Goal: Task Accomplishment & Management: Use online tool/utility

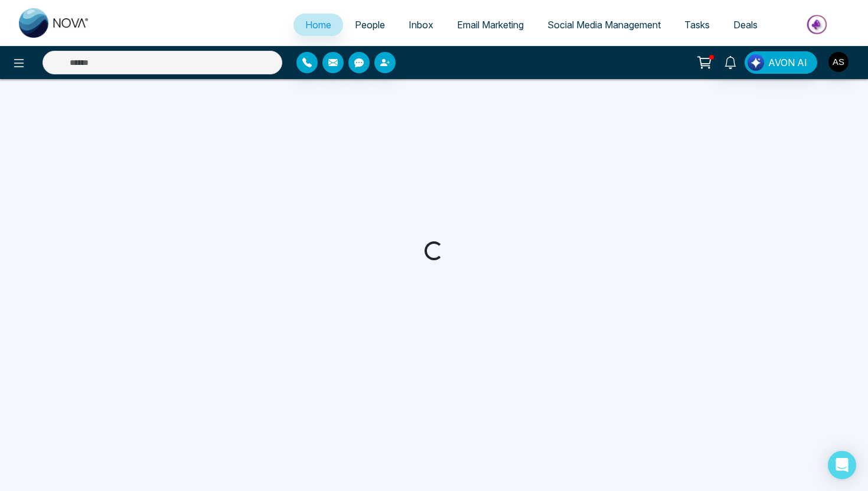
select select "*"
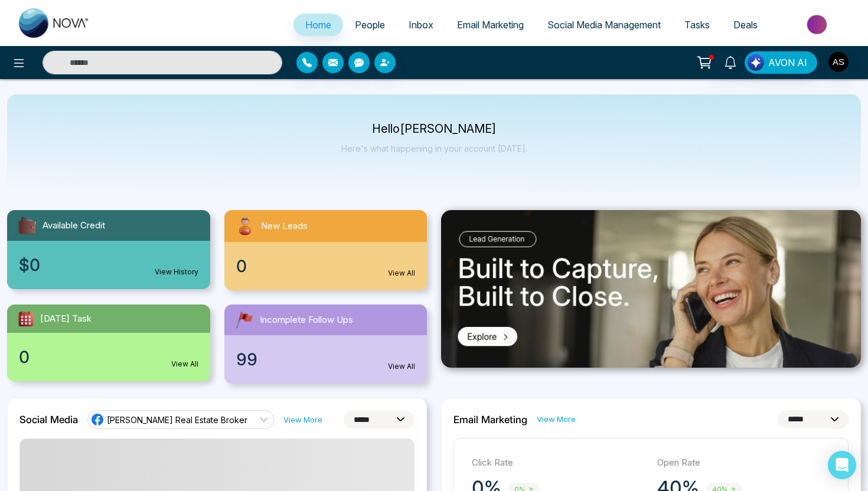
click at [362, 24] on span "People" at bounding box center [370, 25] width 30 height 12
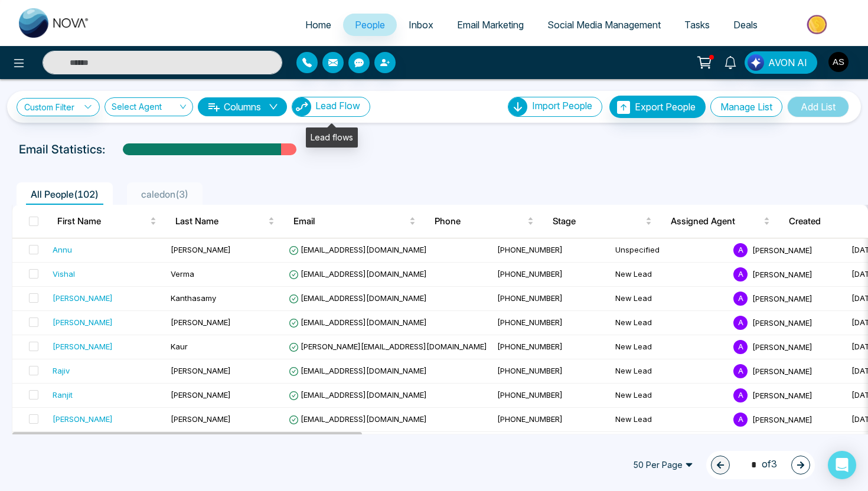
click at [350, 110] on span "Lead Flow" at bounding box center [337, 106] width 45 height 12
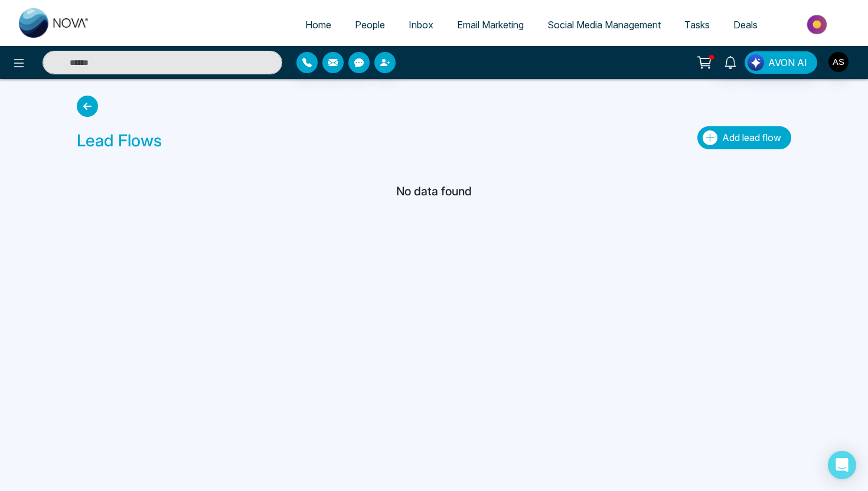
click at [712, 143] on icon "button" at bounding box center [710, 137] width 15 height 15
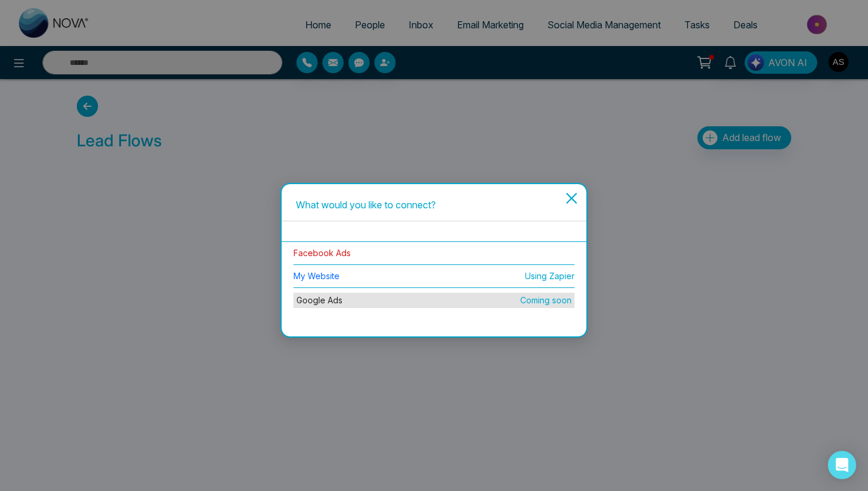
click at [345, 254] on link "Facebook Ads" at bounding box center [321, 253] width 57 height 10
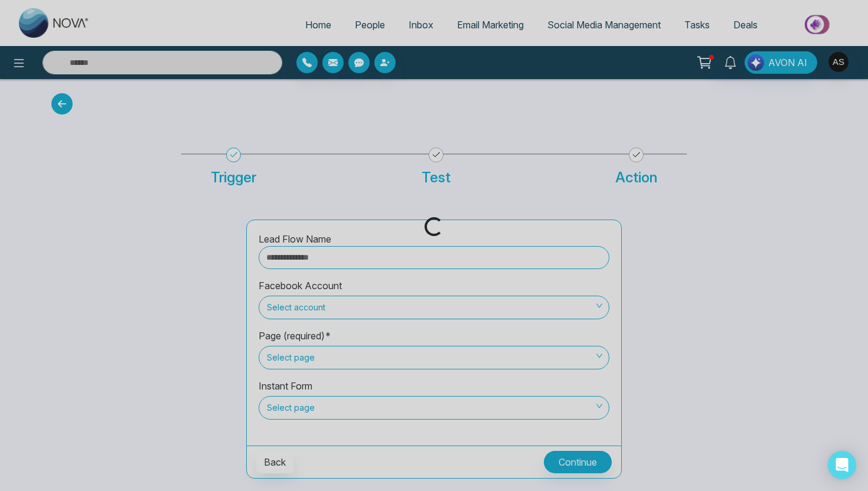
click at [343, 258] on div "Loading..." at bounding box center [434, 245] width 868 height 491
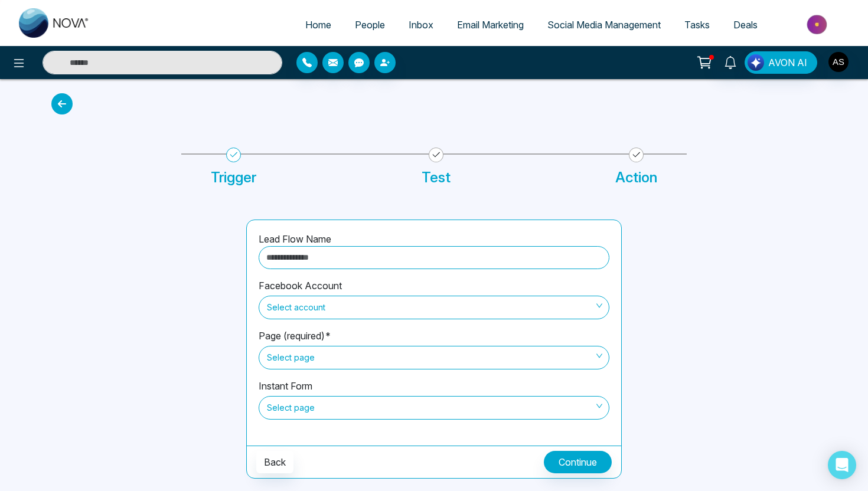
click at [343, 261] on input "text" at bounding box center [434, 257] width 351 height 23
type input "*"
click at [329, 310] on span "Select account" at bounding box center [434, 308] width 334 height 20
type input "**********"
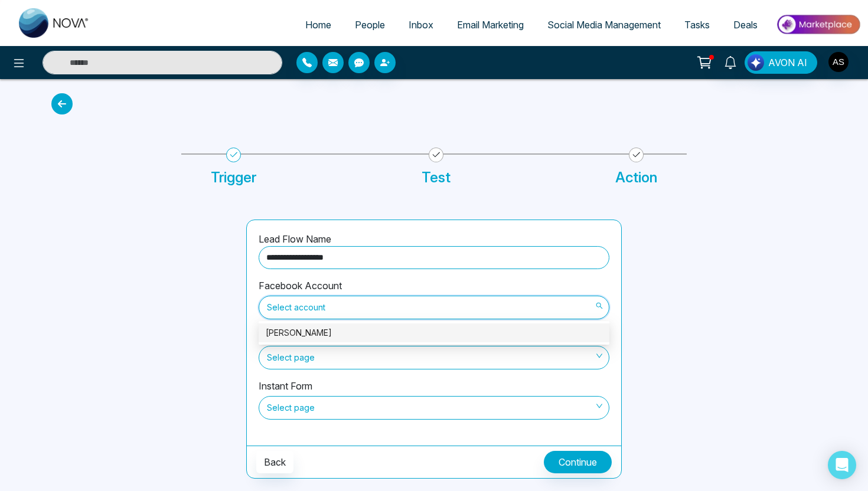
click at [329, 328] on div "[PERSON_NAME]" at bounding box center [434, 332] width 337 height 13
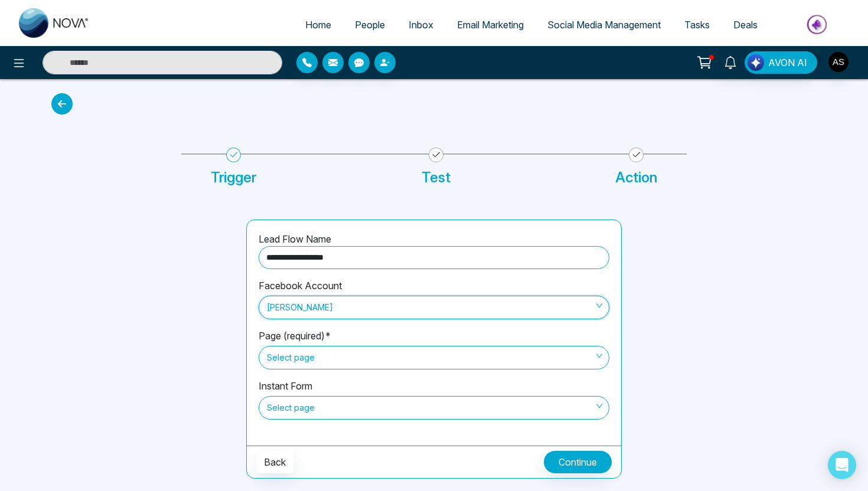
click at [329, 356] on span "Select page" at bounding box center [434, 358] width 334 height 20
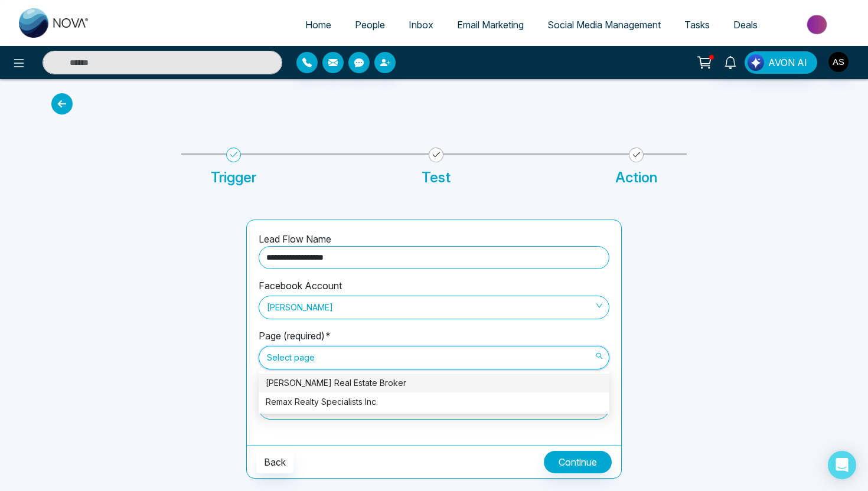
click at [331, 387] on div "[PERSON_NAME] Real Estate Broker" at bounding box center [434, 383] width 337 height 13
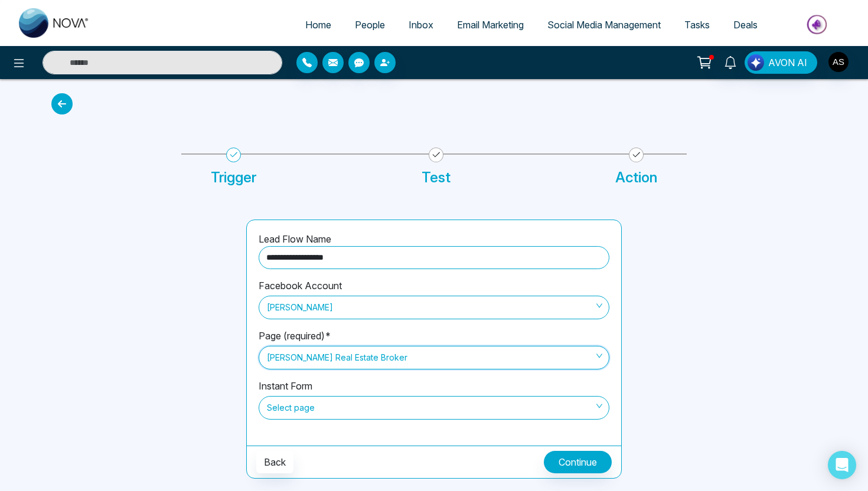
click at [332, 409] on span "Select page" at bounding box center [434, 408] width 334 height 20
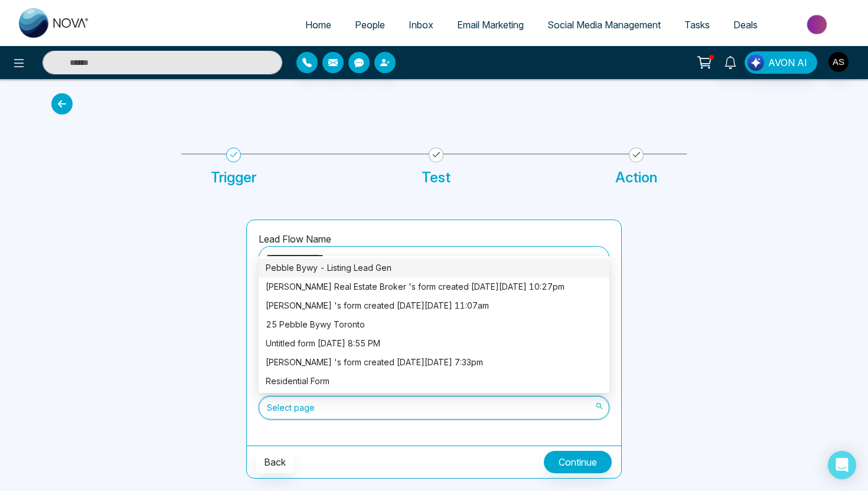
click at [338, 267] on div "Pebble Bywy - Listing Lead Gen" at bounding box center [434, 268] width 337 height 13
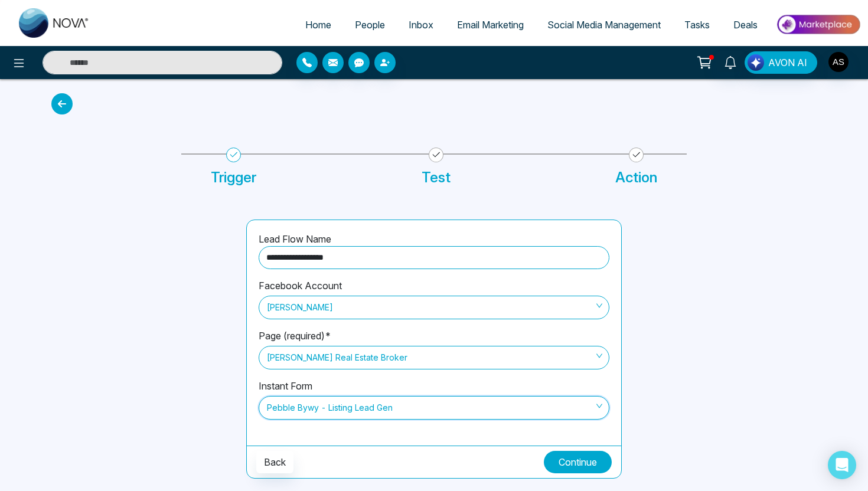
click at [570, 456] on button "Continue" at bounding box center [578, 462] width 68 height 22
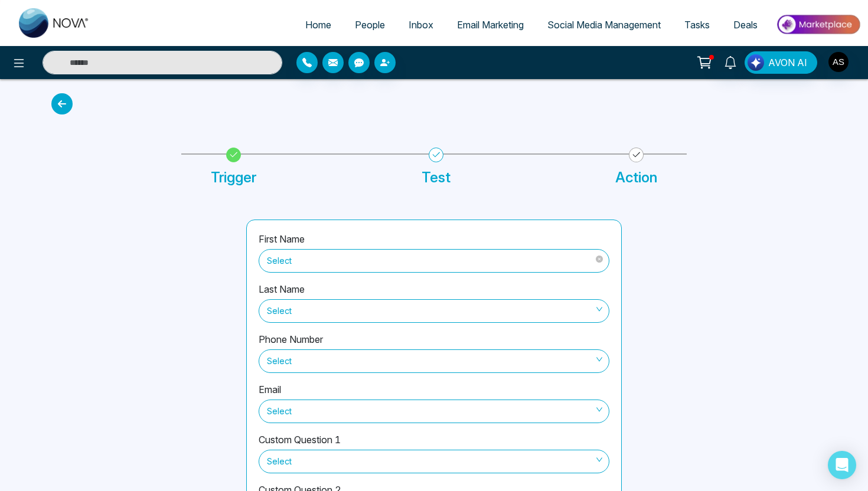
click at [450, 266] on span "Select" at bounding box center [434, 261] width 334 height 20
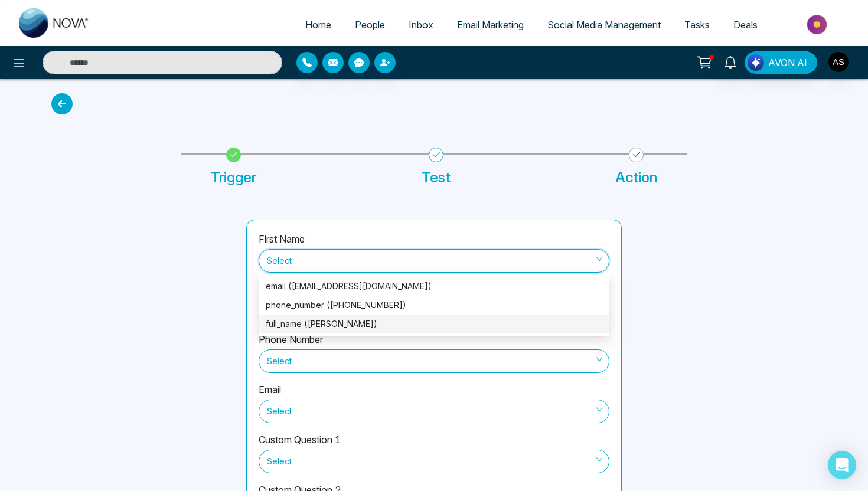
click at [430, 322] on div "full_name ([PERSON_NAME])" at bounding box center [434, 324] width 337 height 13
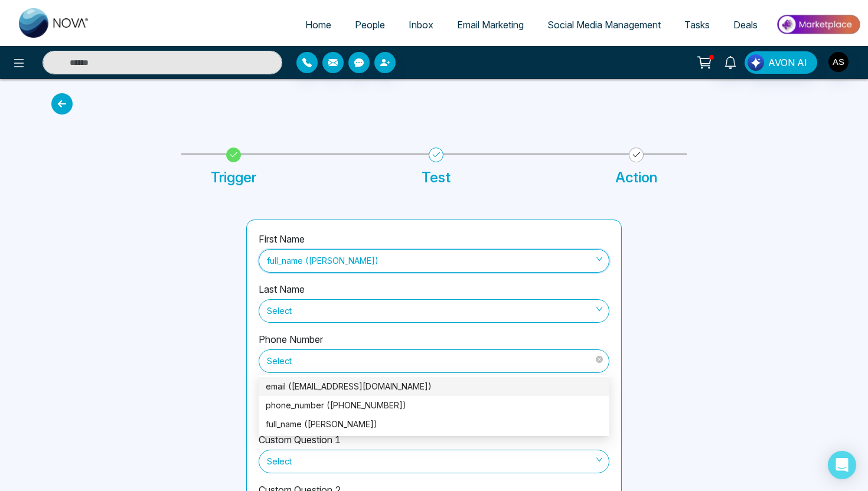
click at [419, 357] on span "Select" at bounding box center [434, 361] width 334 height 20
click at [409, 402] on div "phone_number ([PHONE_NUMBER])" at bounding box center [434, 405] width 337 height 13
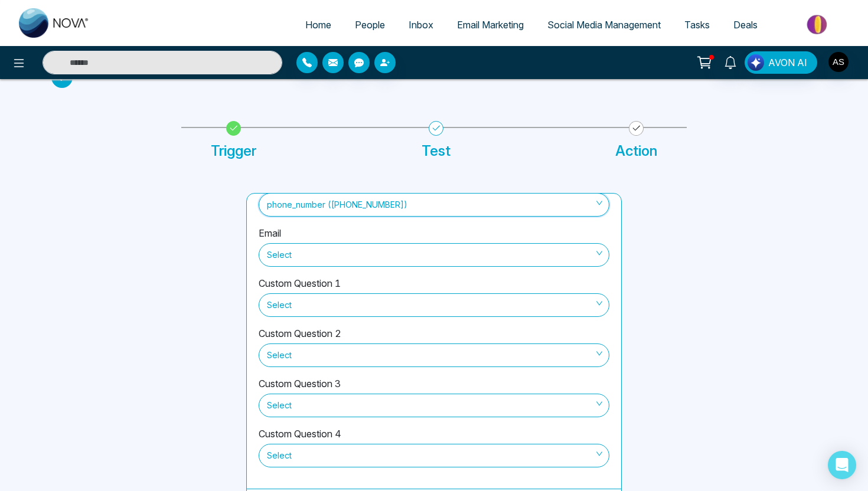
scroll to position [57, 0]
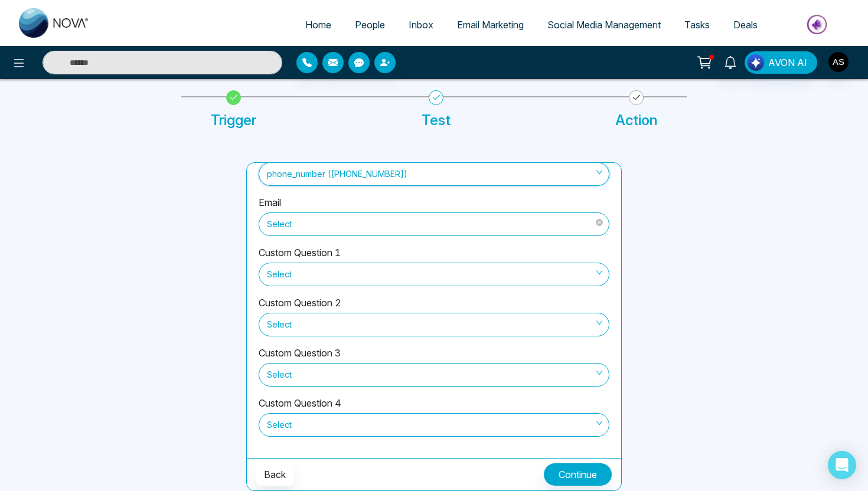
click at [403, 220] on span "Select" at bounding box center [434, 224] width 334 height 20
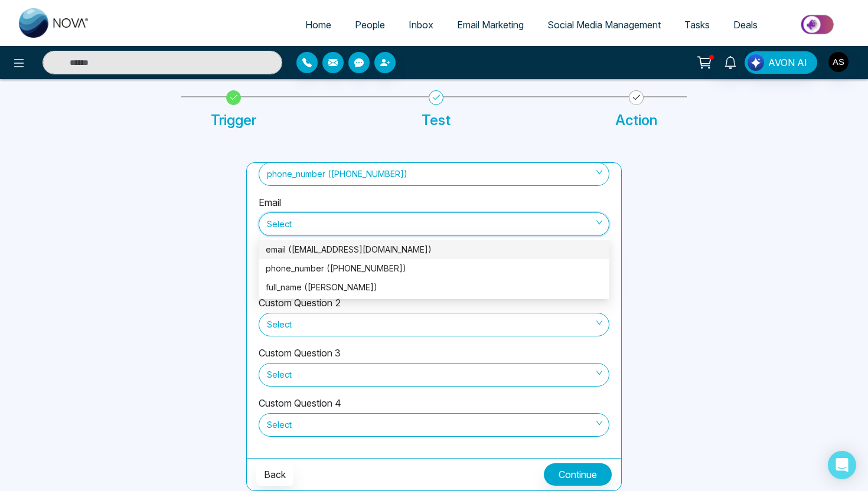
click at [373, 253] on div "email ([EMAIL_ADDRESS][DOMAIN_NAME])" at bounding box center [434, 249] width 337 height 13
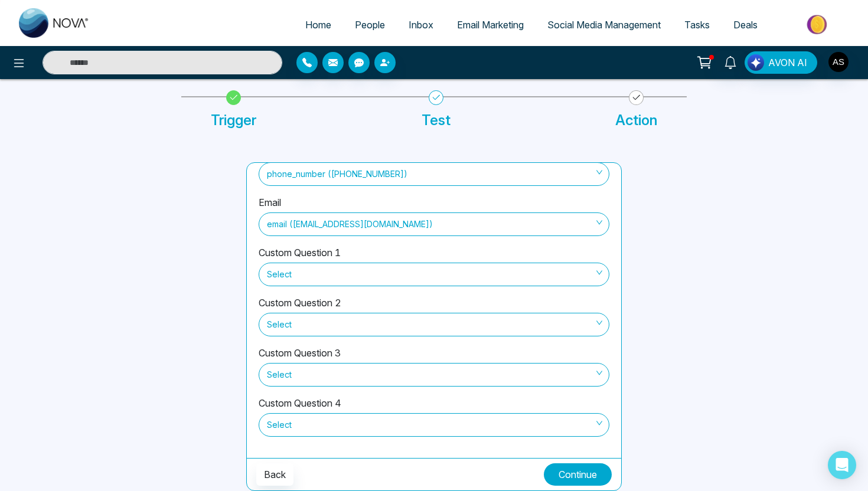
click at [574, 471] on button "Continue" at bounding box center [578, 474] width 68 height 22
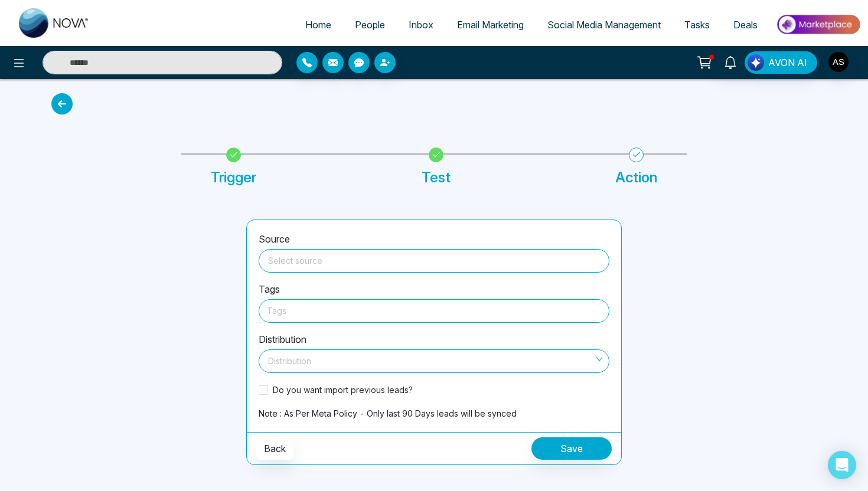
click at [463, 262] on input "search" at bounding box center [434, 259] width 337 height 18
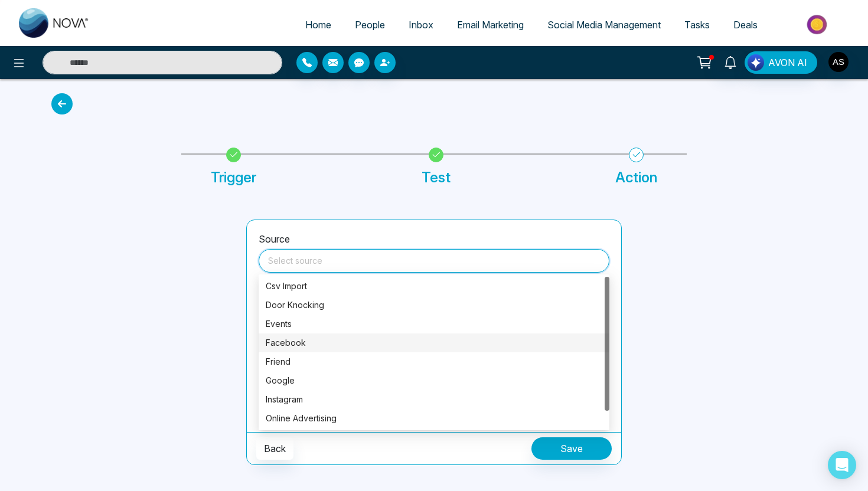
click at [407, 340] on div "Facebook" at bounding box center [434, 343] width 337 height 13
type input "********"
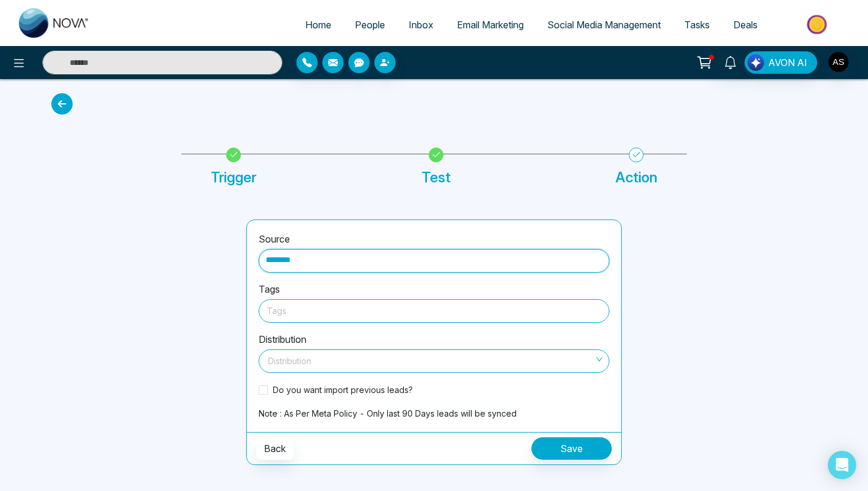
click at [377, 316] on div at bounding box center [434, 310] width 334 height 15
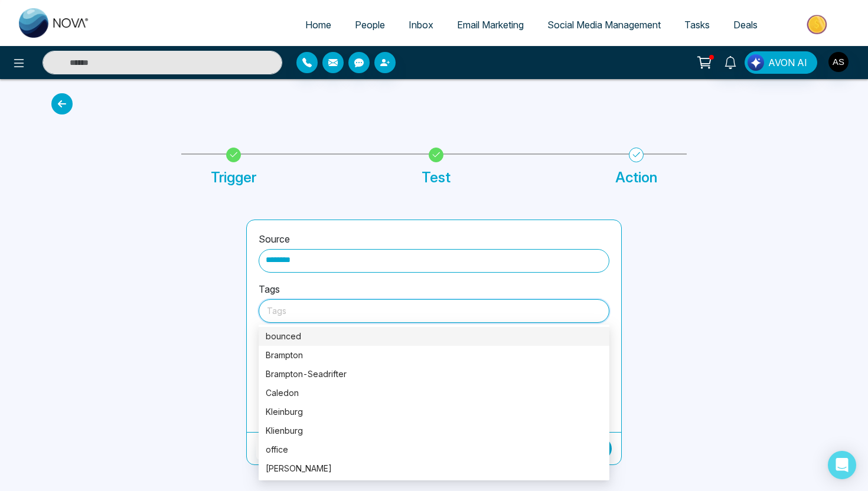
type input "*"
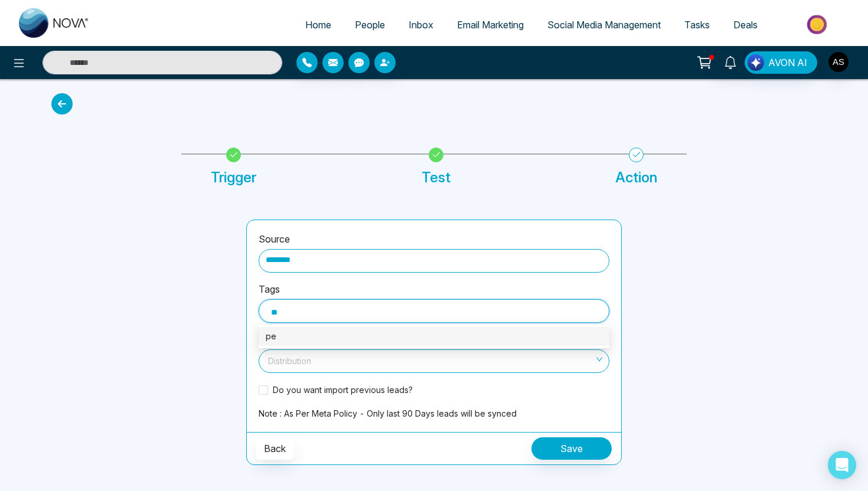
type input "*"
type input "**********"
click at [370, 337] on div "listing leads" at bounding box center [434, 336] width 337 height 13
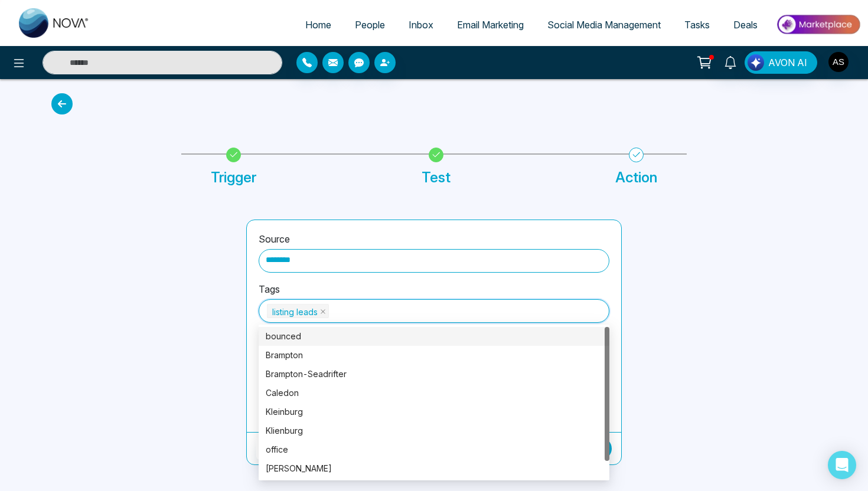
click at [217, 306] on div at bounding box center [141, 343] width 195 height 246
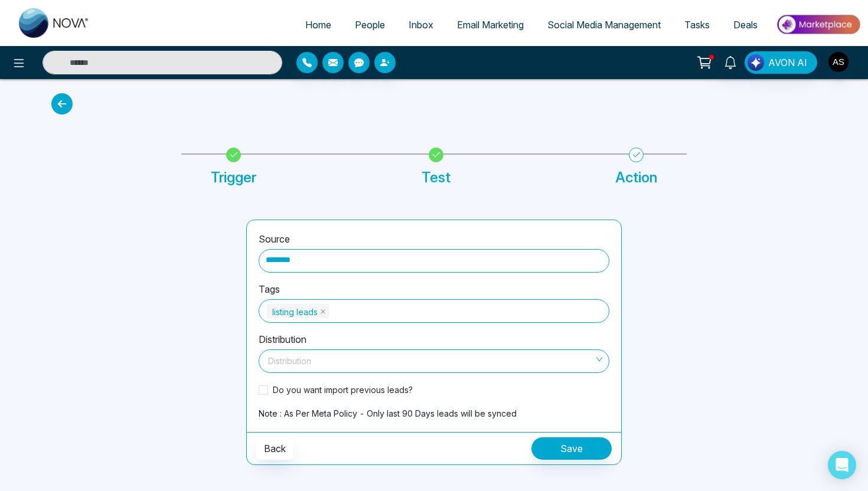
click at [299, 356] on input "search" at bounding box center [430, 359] width 328 height 18
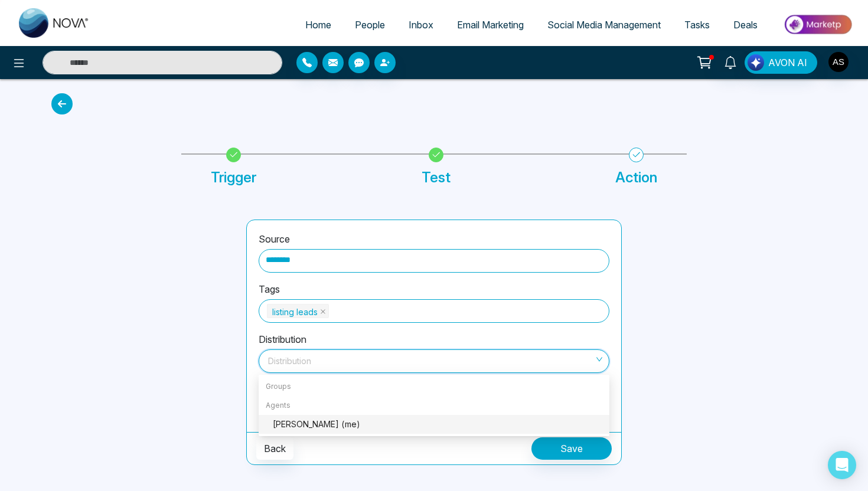
click at [303, 423] on div "[PERSON_NAME] (me)" at bounding box center [437, 424] width 329 height 13
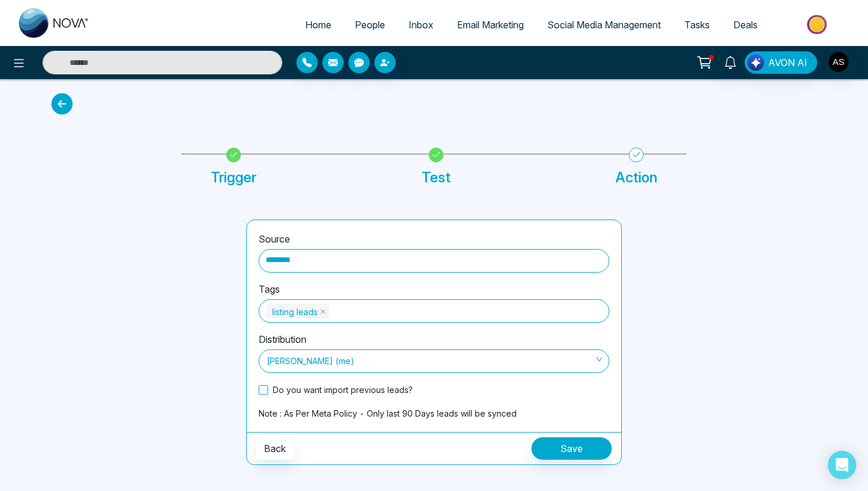
click at [288, 388] on span "Do you want import previous leads?" at bounding box center [342, 390] width 149 height 12
click at [567, 452] on button "Save" at bounding box center [571, 448] width 80 height 22
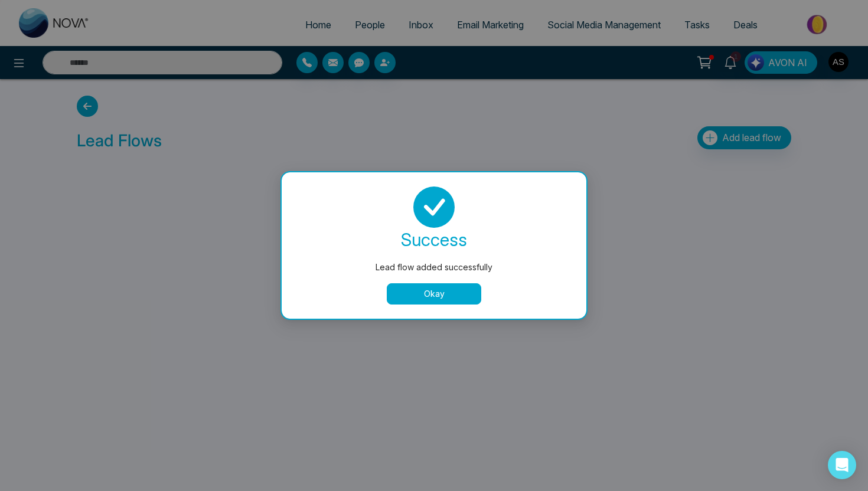
click at [449, 301] on button "Okay" at bounding box center [434, 293] width 94 height 21
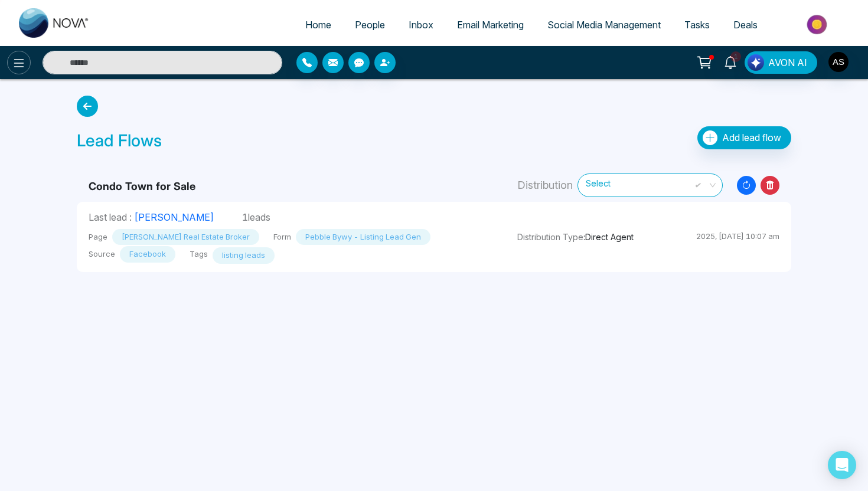
click at [27, 67] on button at bounding box center [19, 63] width 24 height 24
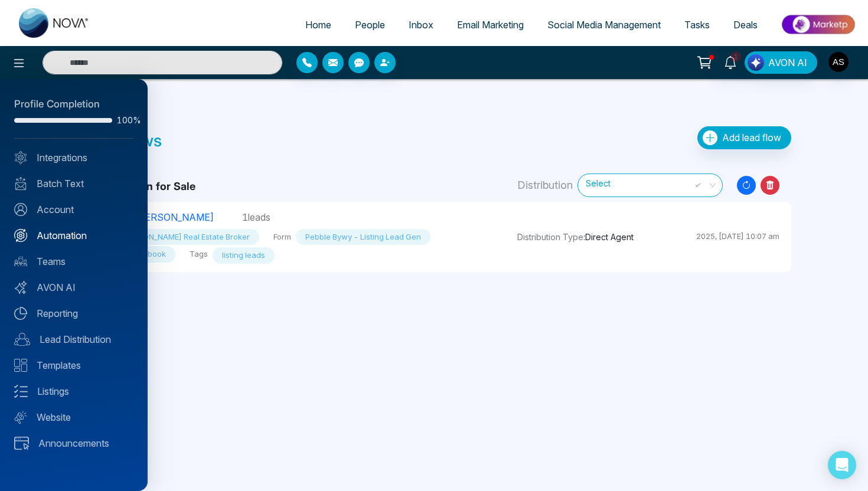
click at [74, 233] on link "Automation" at bounding box center [73, 235] width 119 height 14
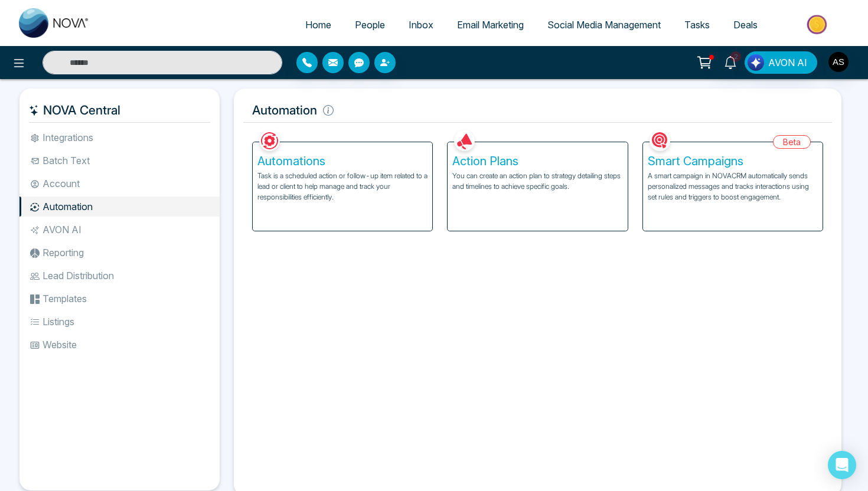
click at [469, 26] on span "Email Marketing" at bounding box center [490, 25] width 67 height 12
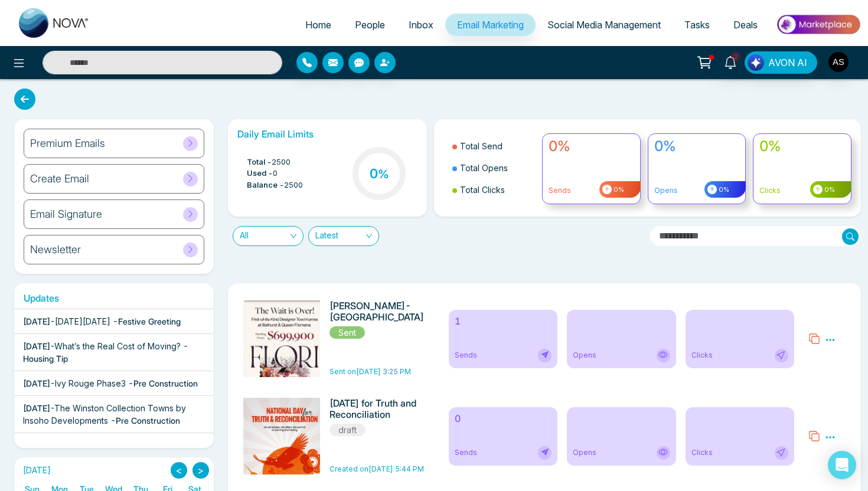
click at [124, 177] on div "Create Email" at bounding box center [114, 179] width 181 height 30
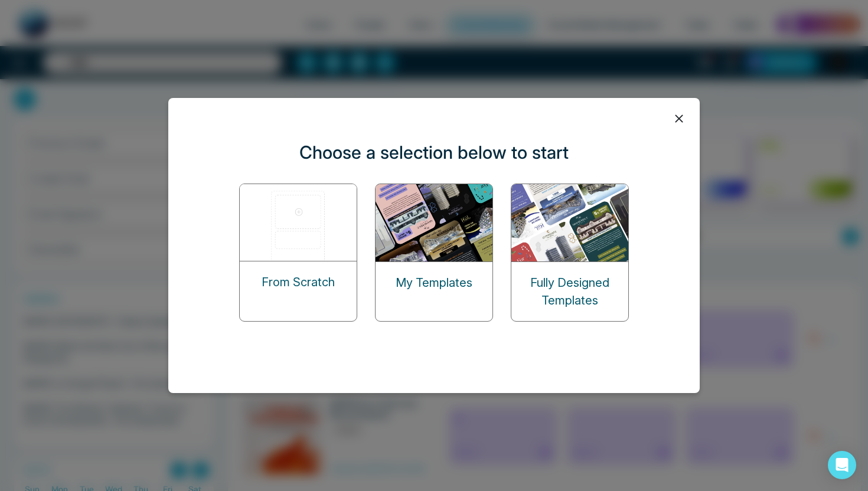
click at [445, 276] on p "My Templates" at bounding box center [434, 283] width 77 height 18
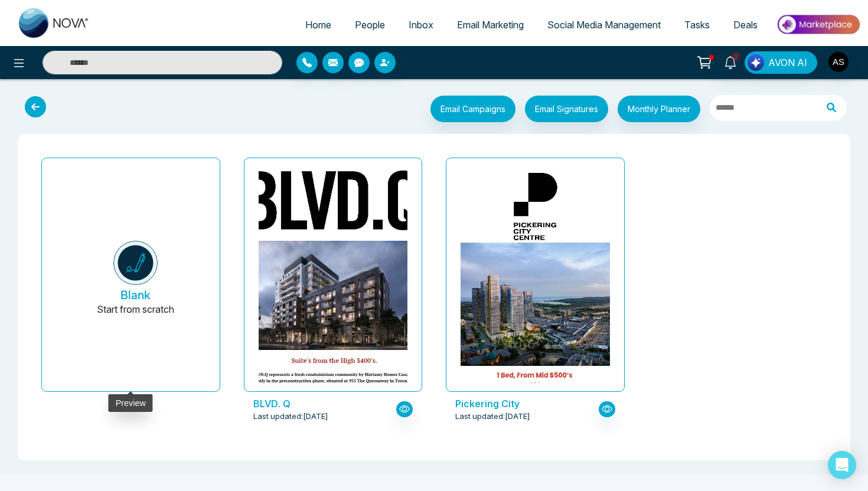
click at [161, 239] on button "Blank Start from scratch" at bounding box center [135, 280] width 149 height 224
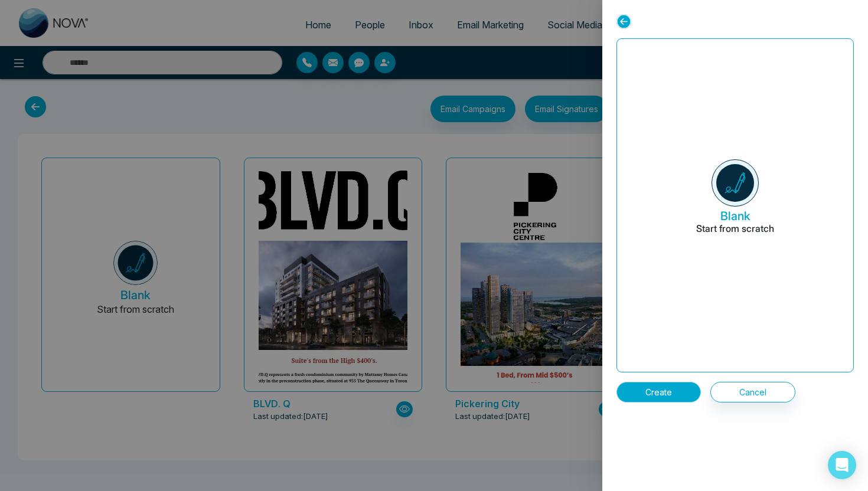
click at [662, 397] on button "Create" at bounding box center [658, 392] width 84 height 21
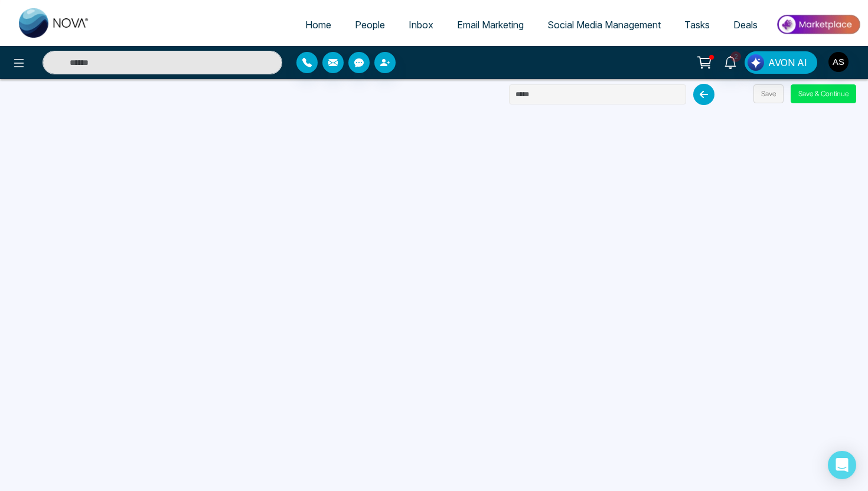
click at [560, 89] on input "text" at bounding box center [597, 94] width 177 height 20
type input "**********"
click at [819, 102] on button "Save & Continue" at bounding box center [824, 93] width 66 height 19
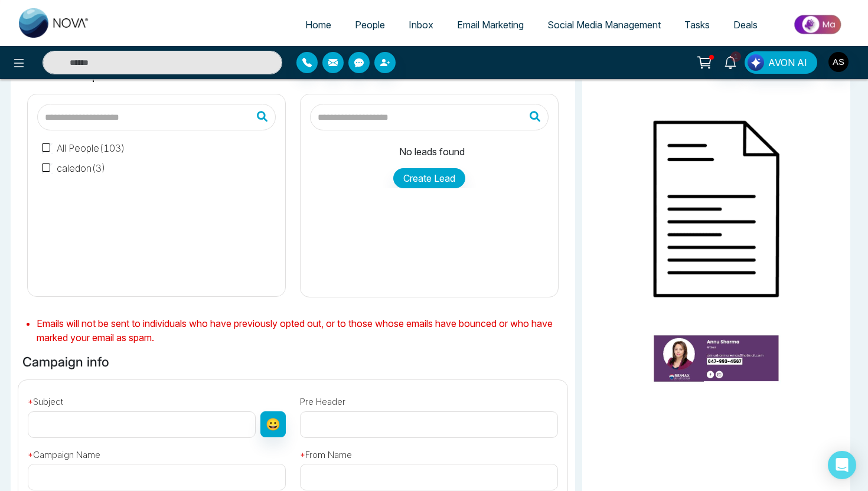
type input "**********"
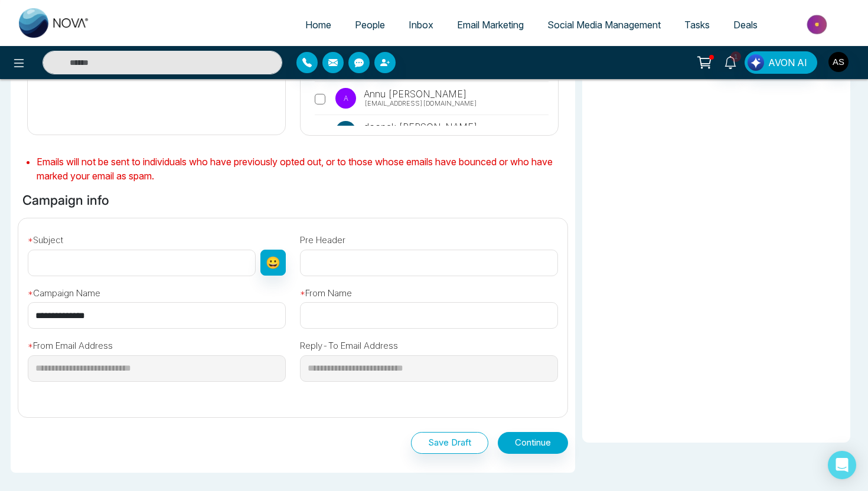
scroll to position [246, 0]
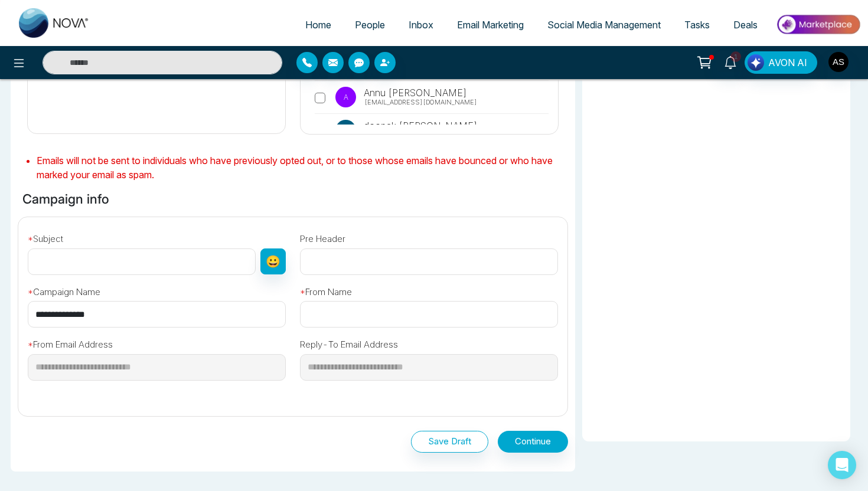
click at [176, 258] on input "text" at bounding box center [142, 262] width 228 height 27
click at [338, 317] on input "text" at bounding box center [429, 314] width 258 height 27
type input "*"
type input "**********"
click at [195, 265] on input "text" at bounding box center [142, 262] width 228 height 27
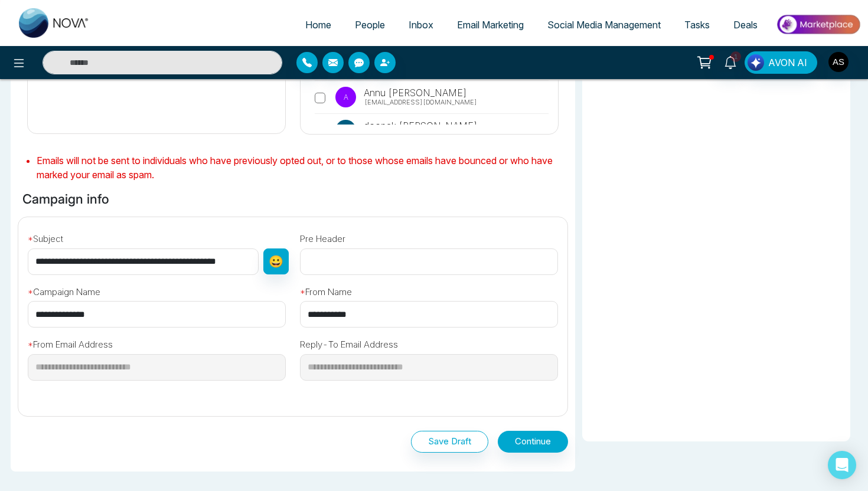
scroll to position [0, 0]
click at [384, 197] on div "**********" at bounding box center [293, 308] width 550 height 328
click at [253, 262] on input "**********" at bounding box center [143, 262] width 231 height 27
type input "**********"
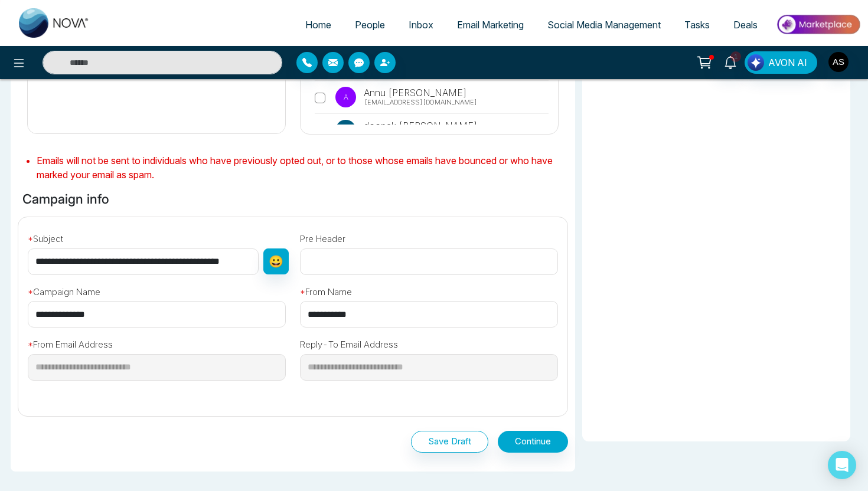
click at [253, 226] on div "**********" at bounding box center [292, 312] width 563 height 190
click at [454, 441] on button "Save Draft" at bounding box center [449, 442] width 77 height 22
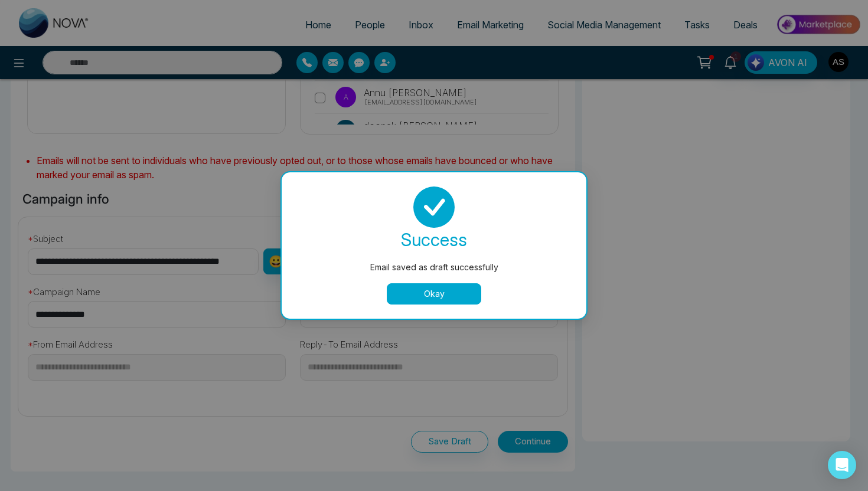
click at [441, 288] on button "Okay" at bounding box center [434, 293] width 94 height 21
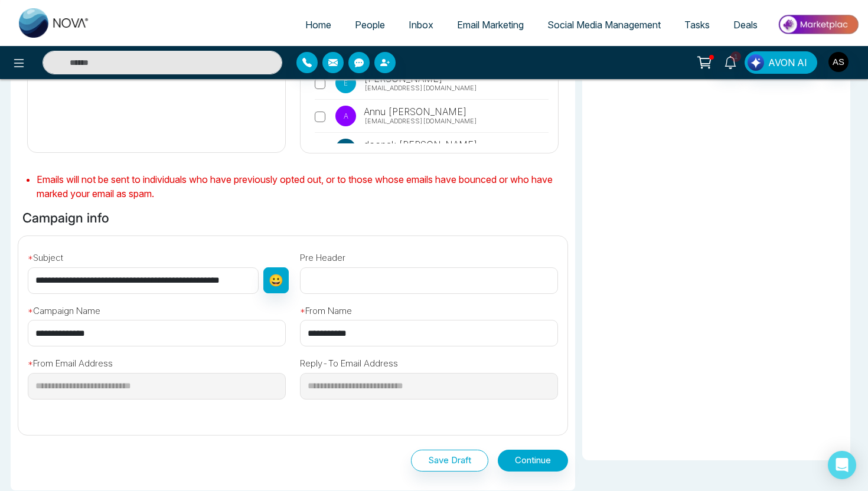
scroll to position [226, 0]
click at [526, 452] on button "Continue" at bounding box center [533, 461] width 70 height 22
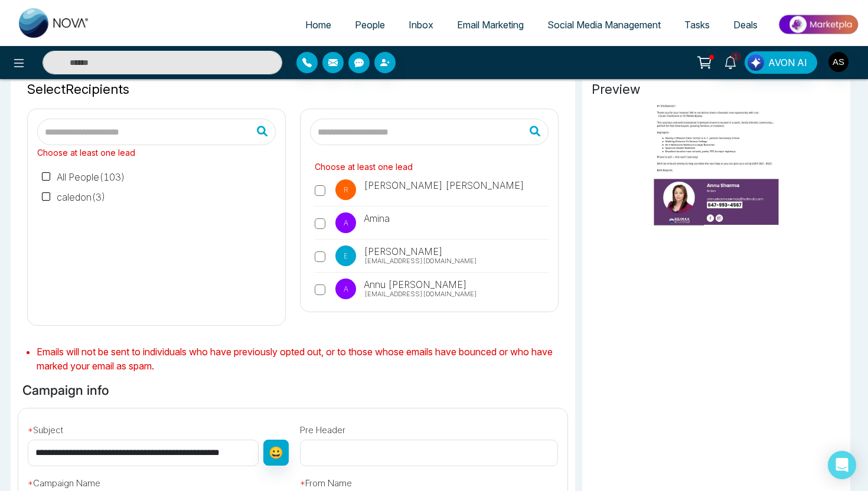
scroll to position [0, 0]
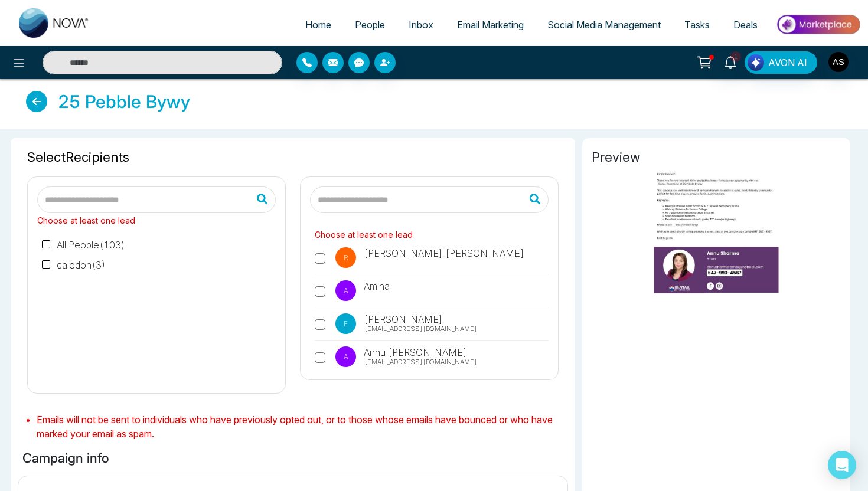
click at [356, 22] on span "People" at bounding box center [370, 25] width 30 height 12
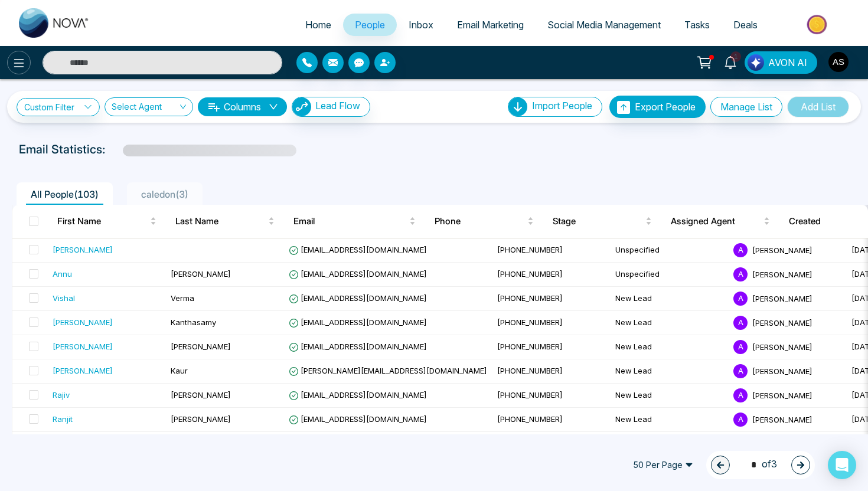
click at [13, 59] on icon at bounding box center [19, 63] width 14 height 14
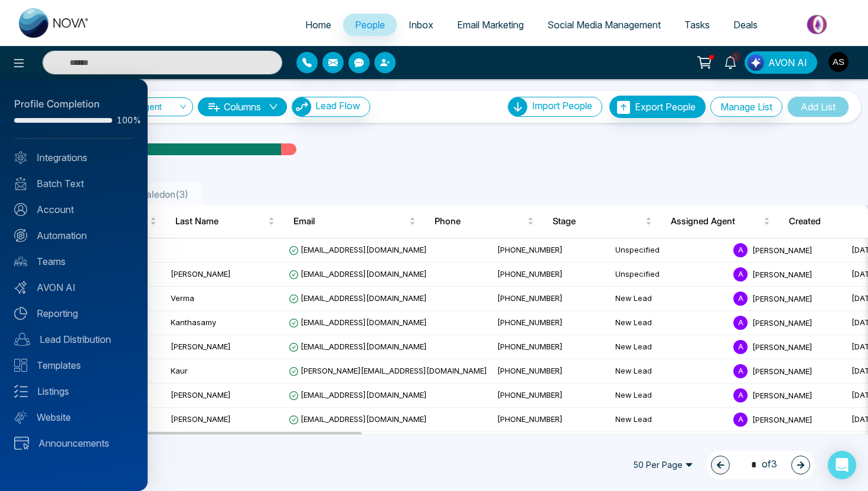
click at [67, 190] on div "Profile Completion 100% Integrations Batch Text Account Automation Teams AVON A…" at bounding box center [74, 285] width 148 height 412
click at [67, 178] on link "Batch Text" at bounding box center [73, 184] width 119 height 14
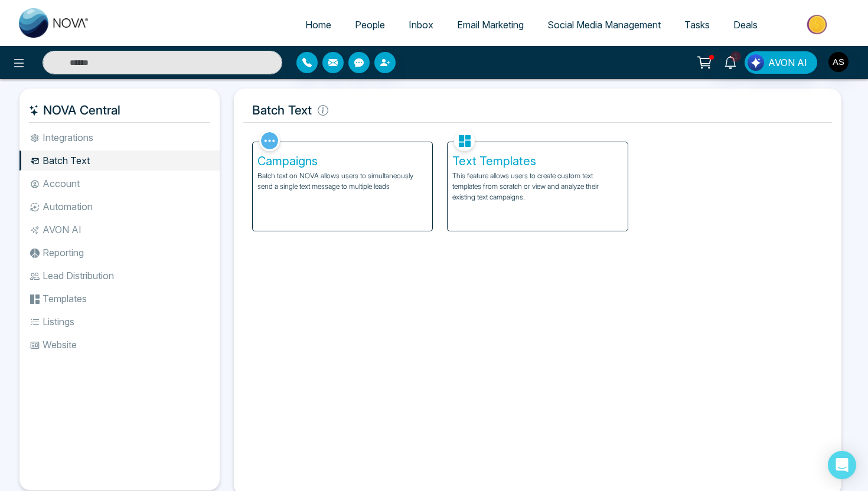
click at [525, 190] on p "This feature allows users to create custom text templates from scratch or view …" at bounding box center [537, 187] width 170 height 32
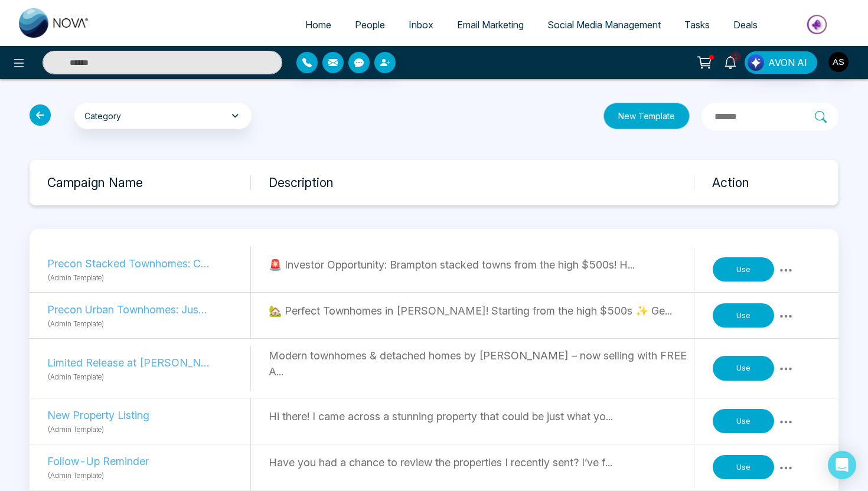
click at [641, 126] on button "New Template" at bounding box center [646, 116] width 86 height 27
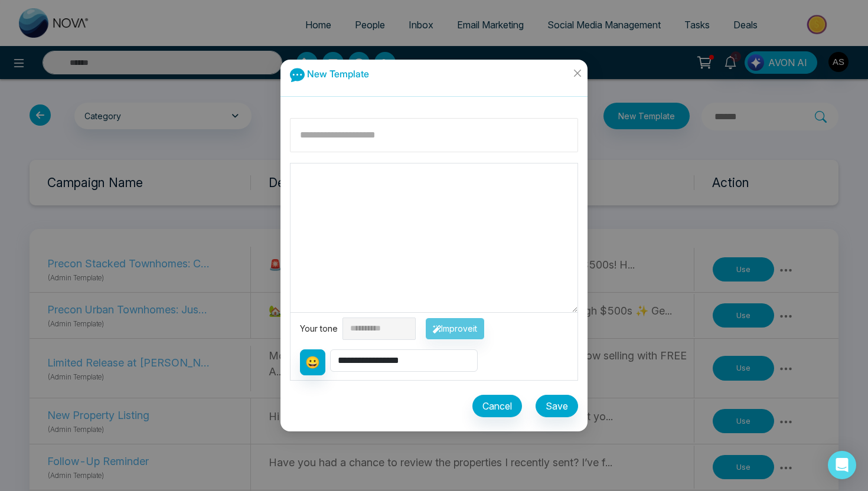
click at [420, 136] on input at bounding box center [434, 135] width 288 height 34
type input "**********"
click at [373, 184] on textarea at bounding box center [433, 238] width 287 height 149
paste textarea "**********"
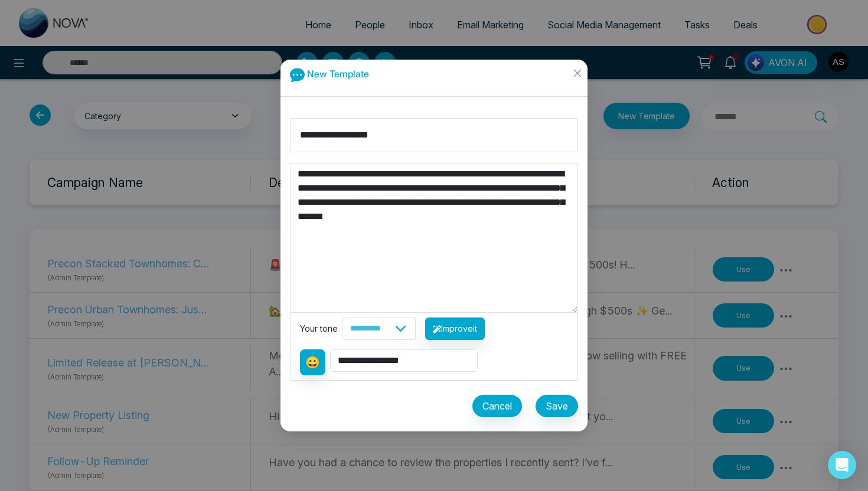
drag, startPoint x: 364, startPoint y: 175, endPoint x: 310, endPoint y: 174, distance: 54.3
click at [310, 174] on textarea "**********" at bounding box center [433, 238] width 287 height 149
type textarea "**********"
click at [407, 361] on select "**********" at bounding box center [404, 361] width 148 height 22
select select "**********"
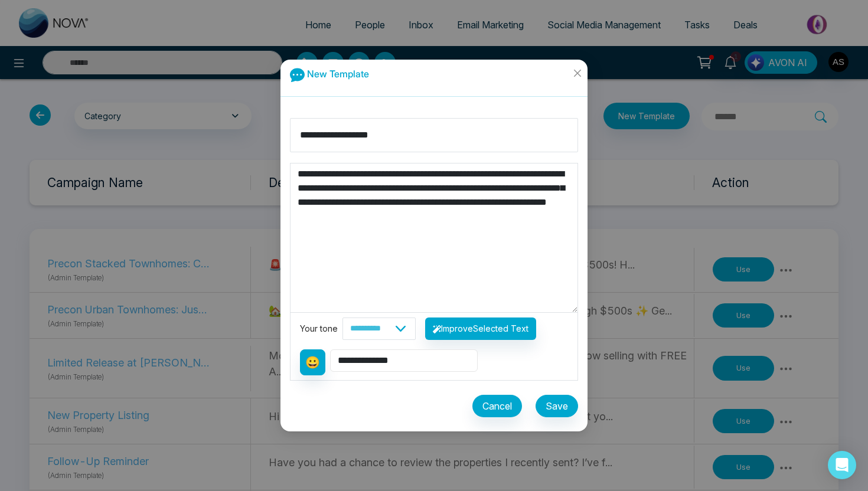
click at [330, 350] on select "**********" at bounding box center [404, 361] width 148 height 22
type textarea "**********"
click at [558, 212] on textarea "**********" at bounding box center [433, 238] width 287 height 149
click at [548, 402] on button "Save" at bounding box center [556, 406] width 43 height 22
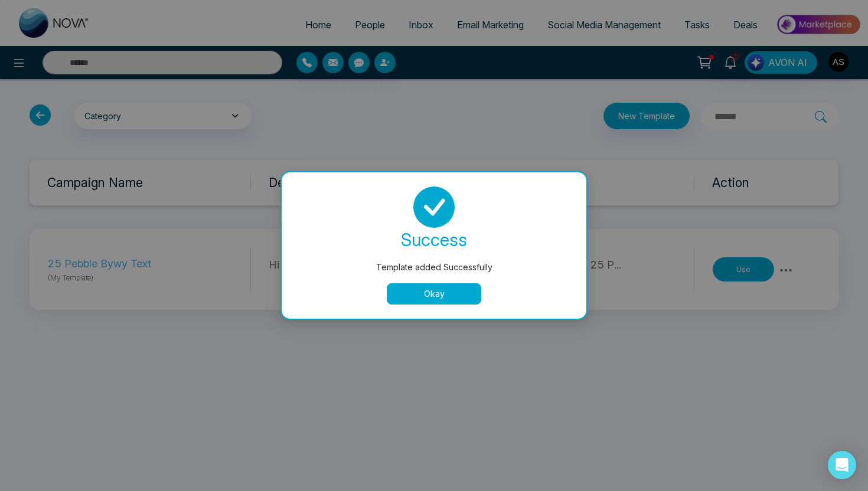
click at [439, 299] on button "Okay" at bounding box center [434, 293] width 94 height 21
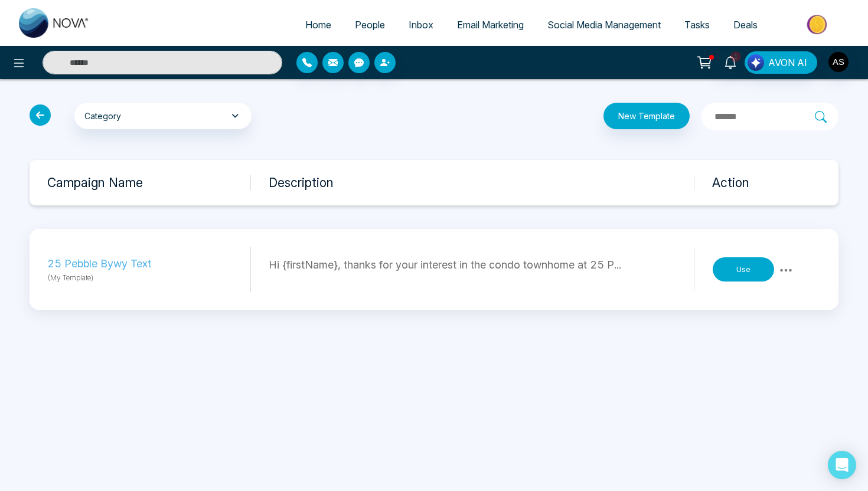
click at [43, 115] on icon at bounding box center [40, 115] width 21 height 21
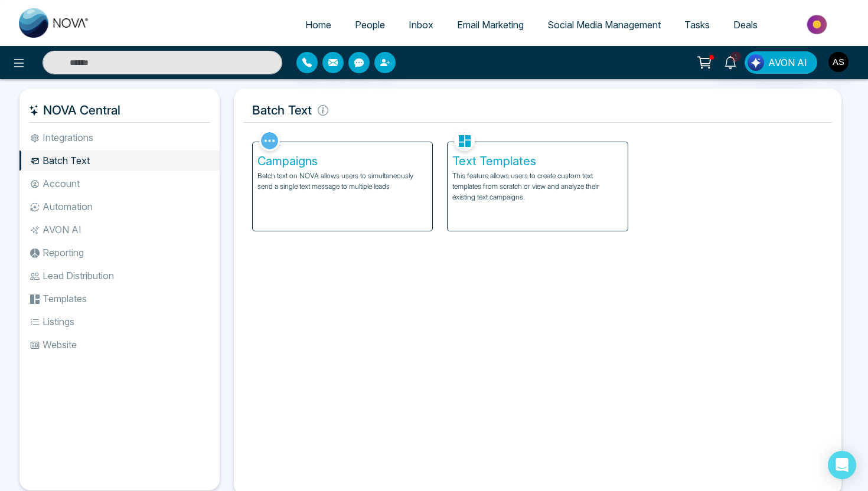
click at [44, 205] on li "Automation" at bounding box center [119, 207] width 200 height 20
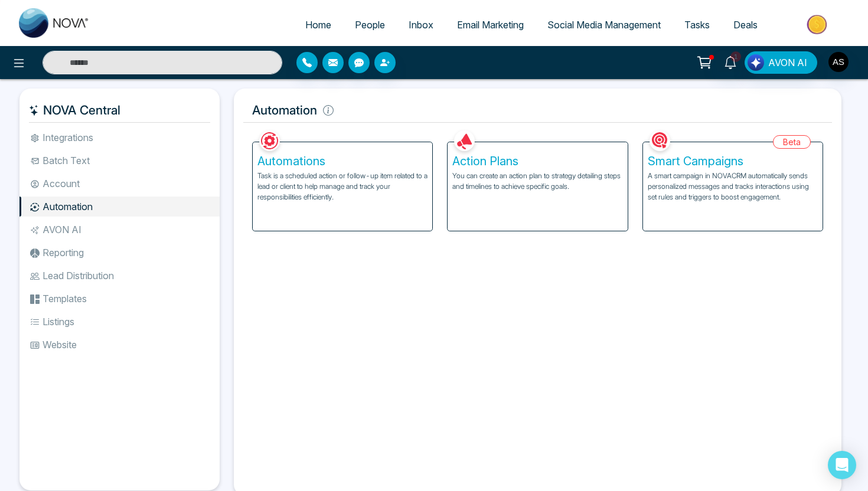
click at [495, 184] on p "You can create an action plan to strategy detailing steps and timelines to achi…" at bounding box center [537, 181] width 170 height 21
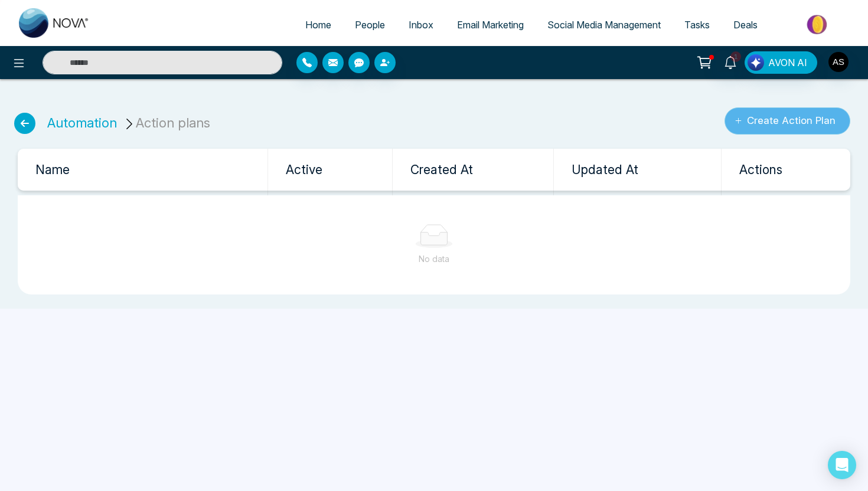
click at [759, 125] on button "Create Action Plan" at bounding box center [787, 120] width 126 height 27
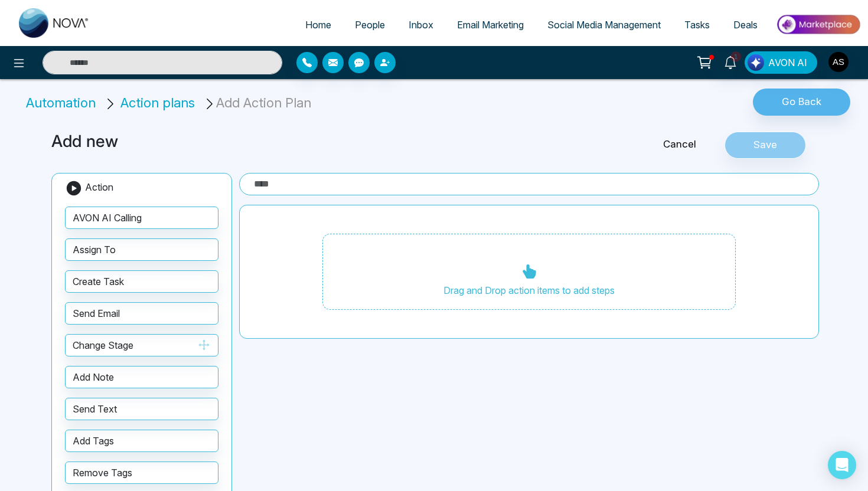
scroll to position [26, 0]
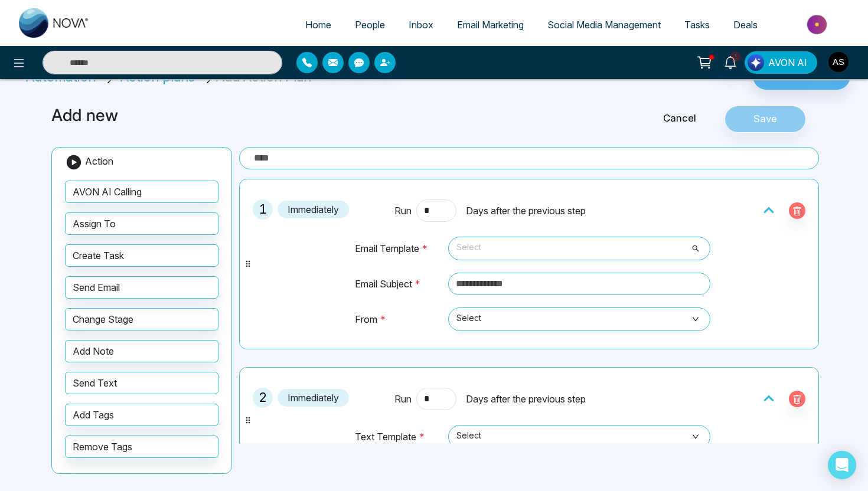
click at [508, 243] on span "Select" at bounding box center [579, 249] width 246 height 20
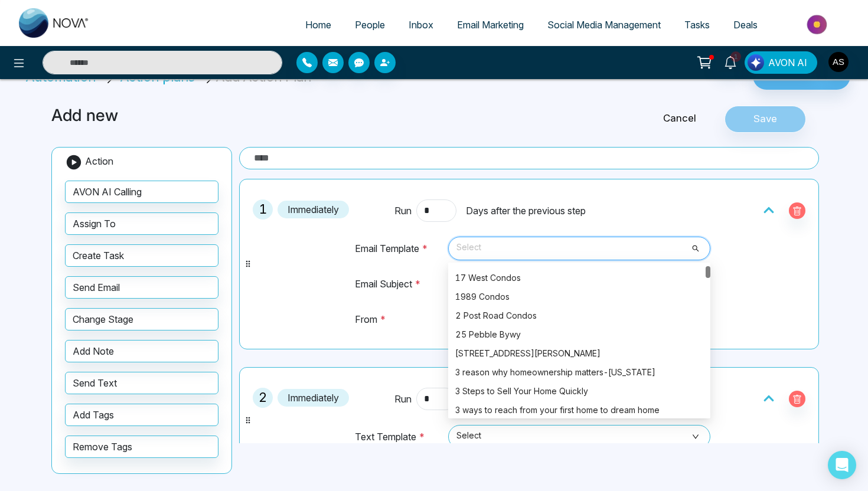
scroll to position [0, 0]
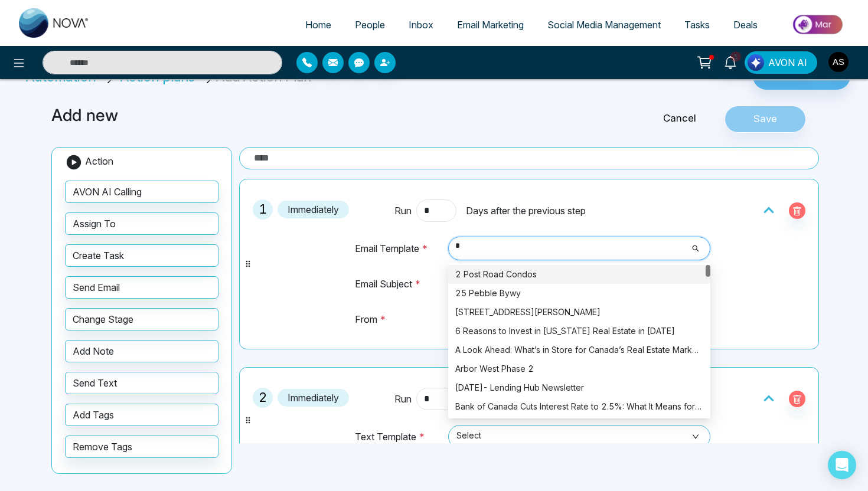
type input "**"
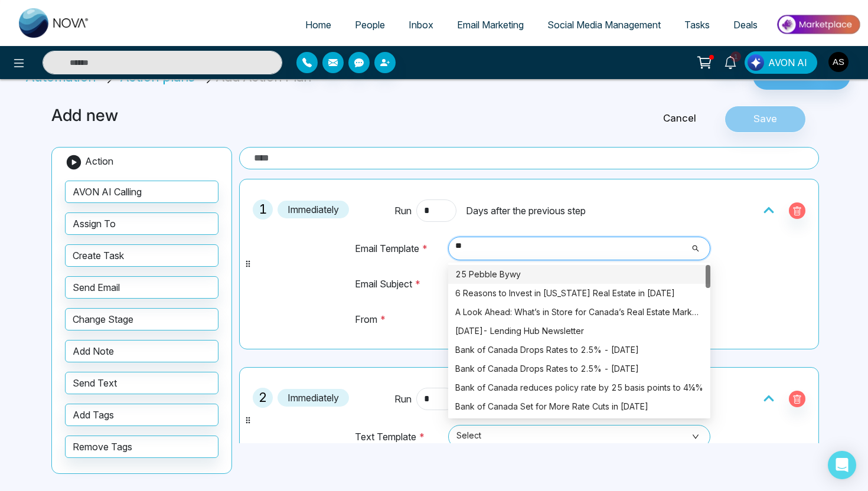
click at [506, 277] on div "25 Pebble Bywy" at bounding box center [579, 274] width 248 height 13
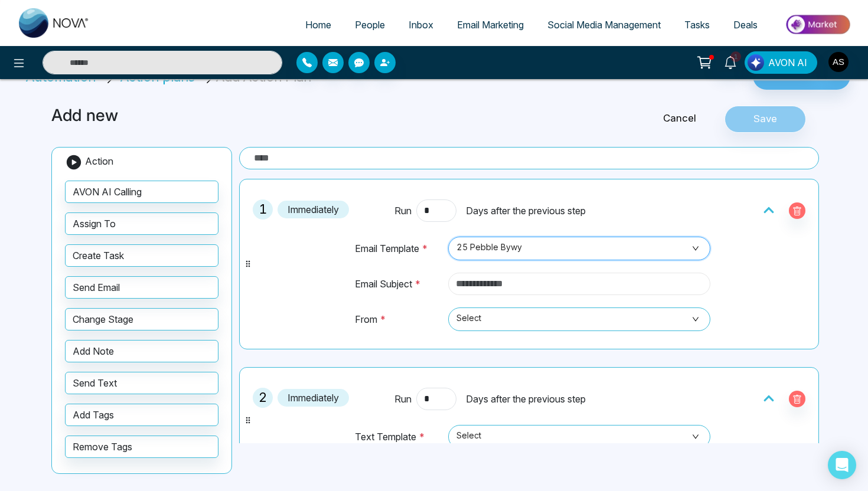
click at [516, 285] on input "text" at bounding box center [579, 284] width 262 height 22
type input "*"
click at [518, 324] on span "Select" at bounding box center [579, 319] width 246 height 20
type input "**********"
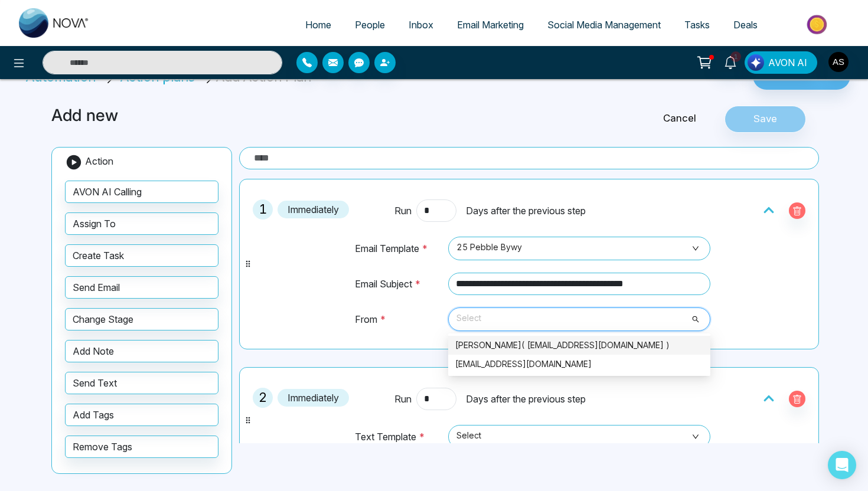
click at [512, 349] on div "[PERSON_NAME]( [EMAIL_ADDRESS][DOMAIN_NAME] )" at bounding box center [579, 345] width 248 height 13
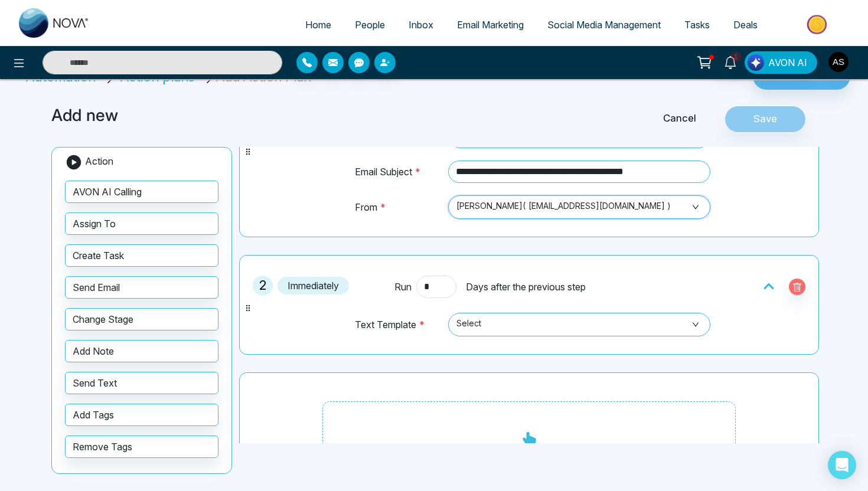
scroll to position [128, 0]
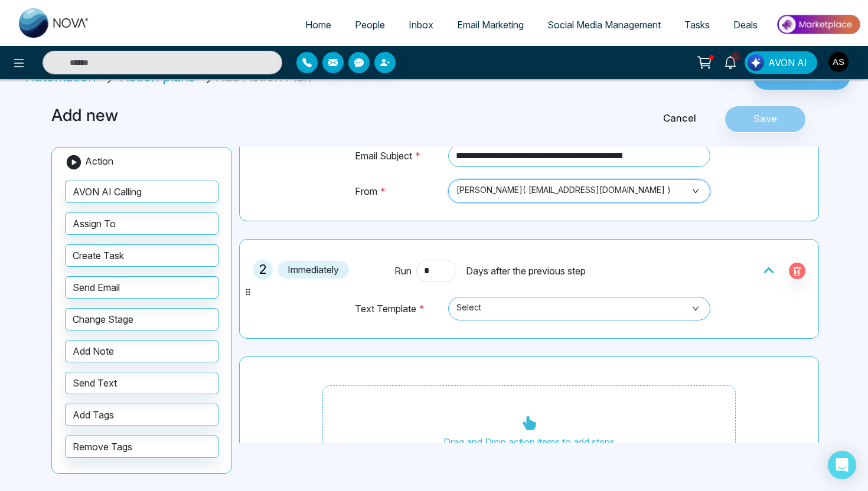
click at [513, 311] on span "Select" at bounding box center [579, 309] width 246 height 20
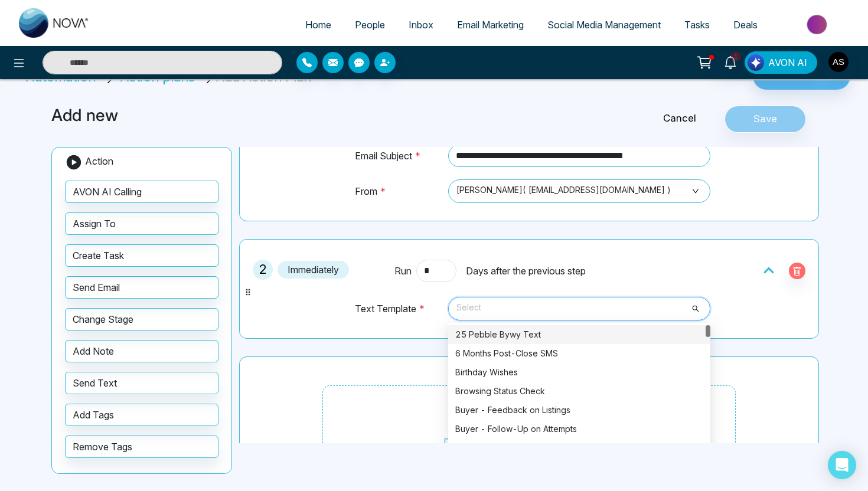
click at [512, 334] on div "25 Pebble Bywy Text" at bounding box center [579, 334] width 248 height 13
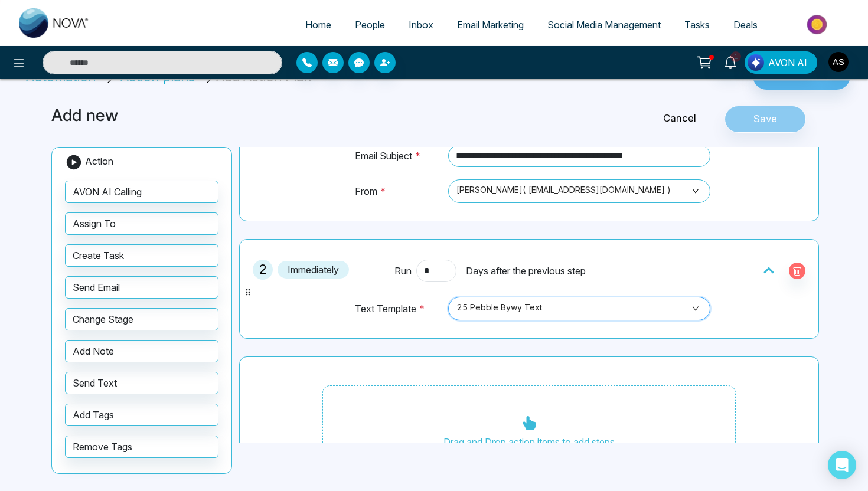
click at [416, 331] on td "Text Template *" at bounding box center [398, 314] width 89 height 36
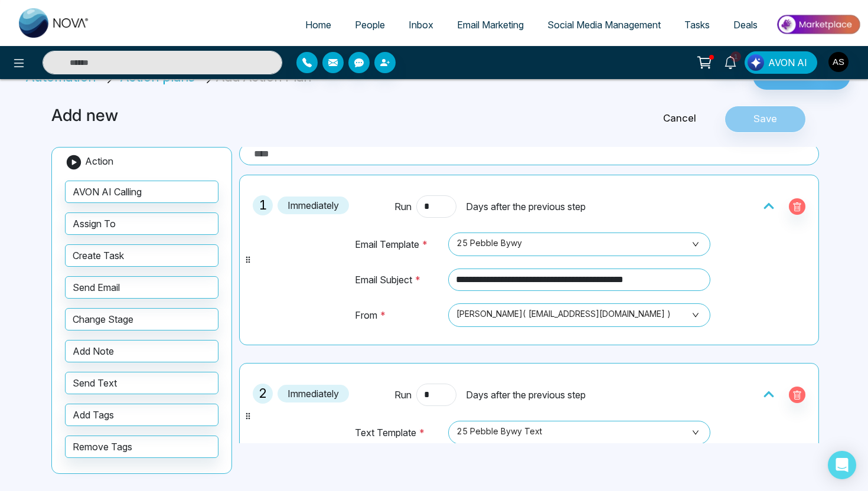
scroll to position [0, 0]
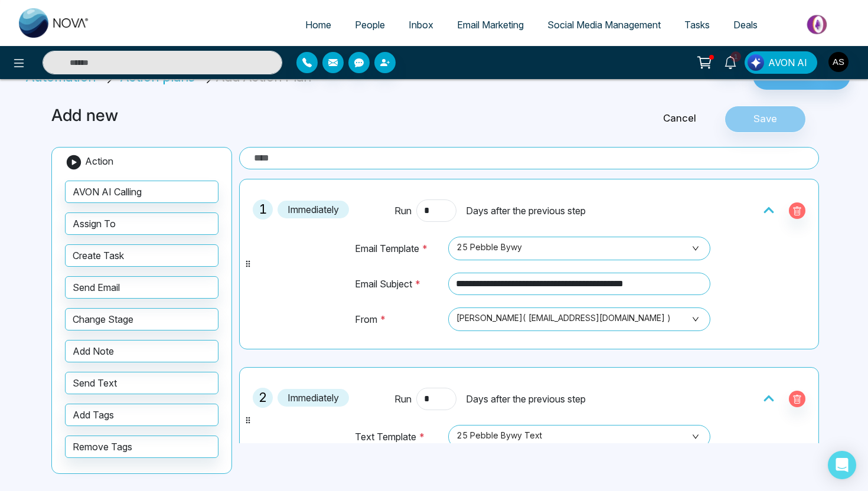
click at [404, 159] on input "text" at bounding box center [529, 158] width 580 height 22
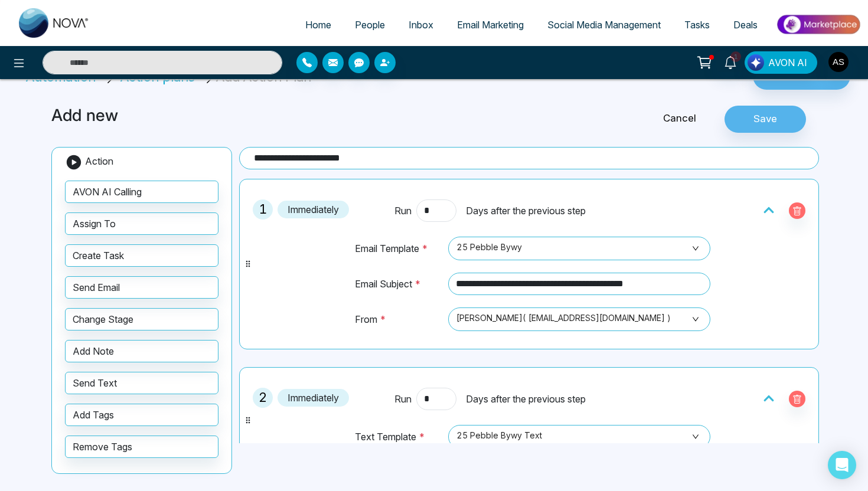
type input "**********"
click at [407, 135] on div "**********" at bounding box center [433, 292] width 779 height 400
click at [760, 125] on button "Save" at bounding box center [764, 119] width 81 height 27
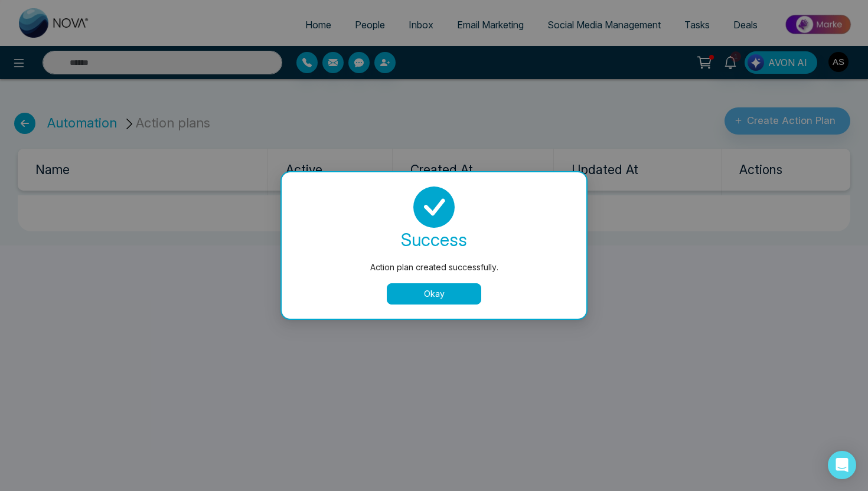
click at [446, 298] on button "Okay" at bounding box center [434, 293] width 94 height 21
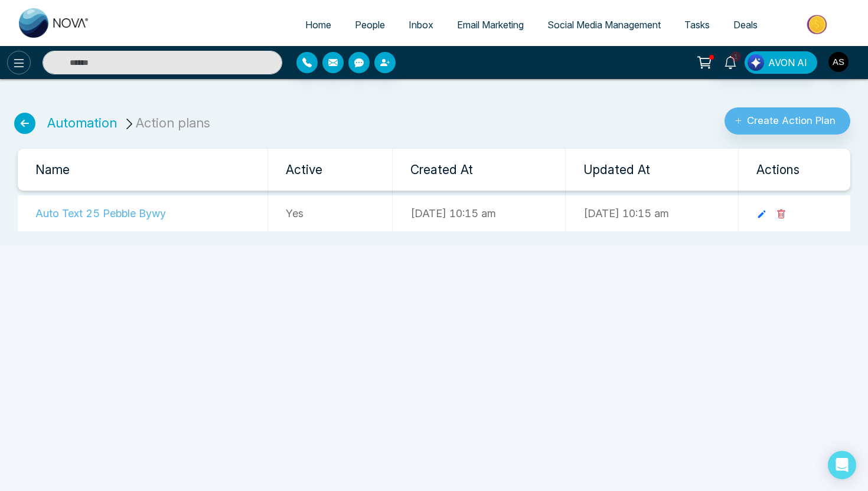
click at [15, 69] on icon at bounding box center [19, 63] width 14 height 14
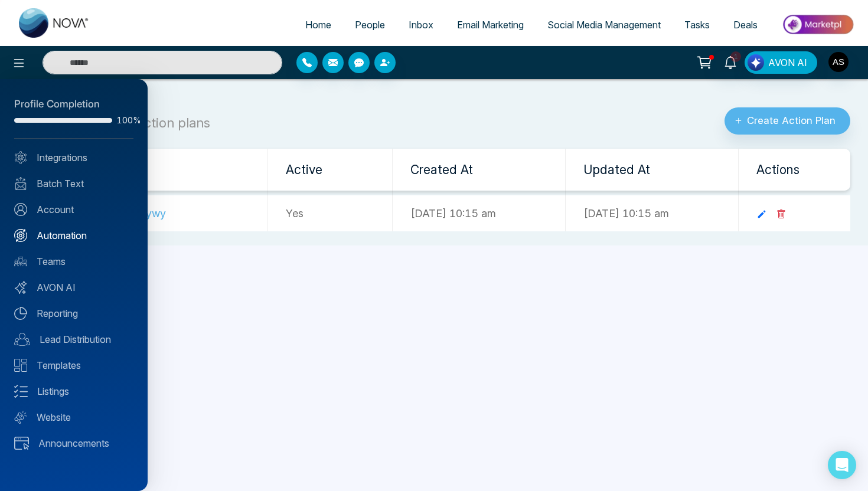
click at [71, 234] on link "Automation" at bounding box center [73, 235] width 119 height 14
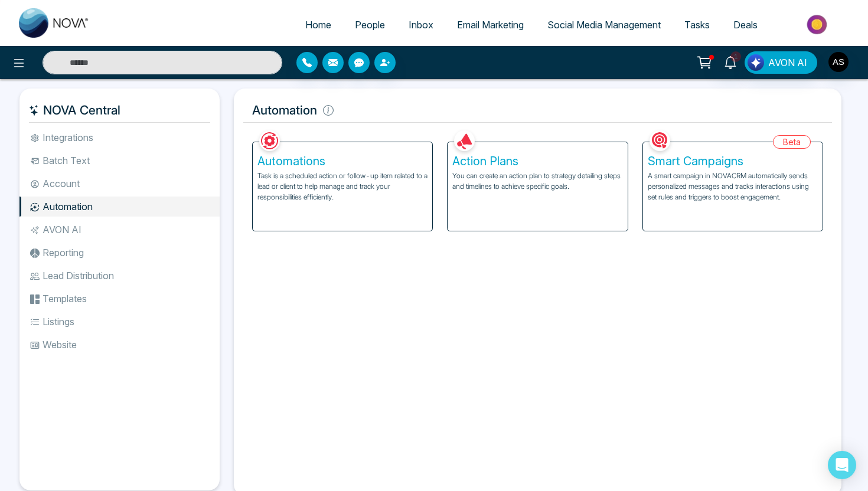
click at [367, 198] on p "Task is a scheduled action or follow-up item related to a lead or client to hel…" at bounding box center [342, 187] width 170 height 32
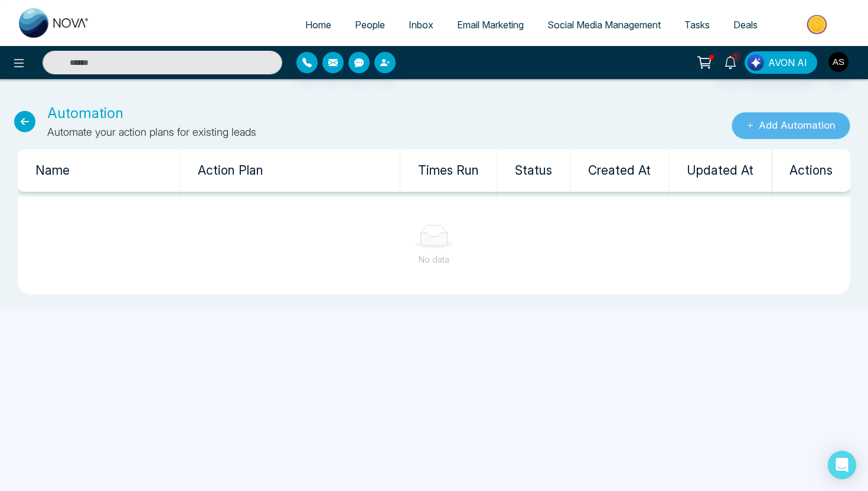
click at [751, 116] on button "Add Automation" at bounding box center [791, 125] width 119 height 27
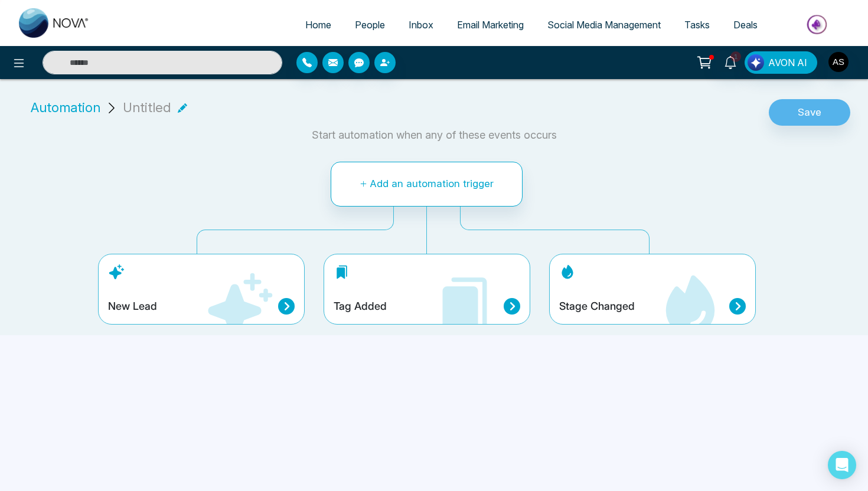
click at [213, 297] on icon at bounding box center [239, 306] width 71 height 71
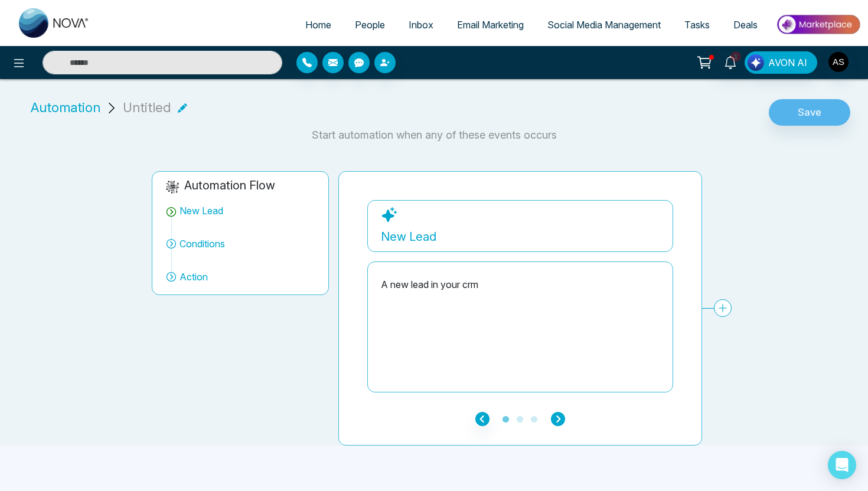
click at [557, 415] on icon "button" at bounding box center [558, 419] width 14 height 14
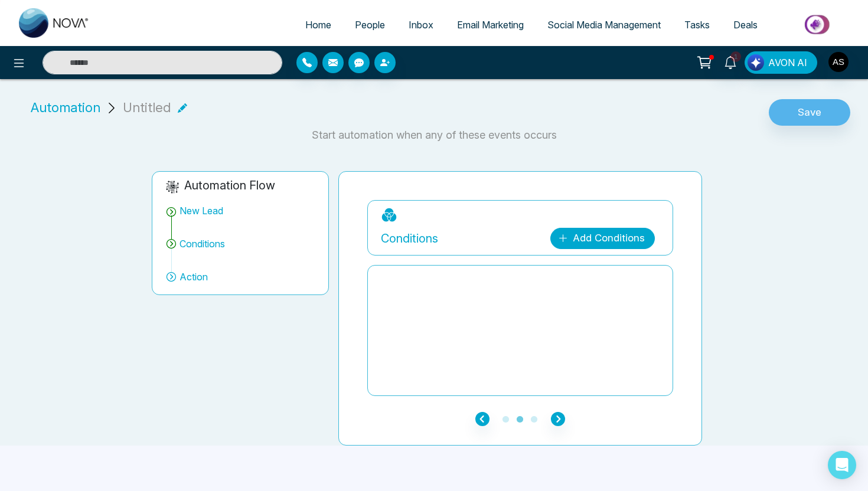
click at [609, 242] on link "Add Conditions" at bounding box center [602, 238] width 105 height 21
click at [609, 269] on input "search" at bounding box center [616, 268] width 96 height 18
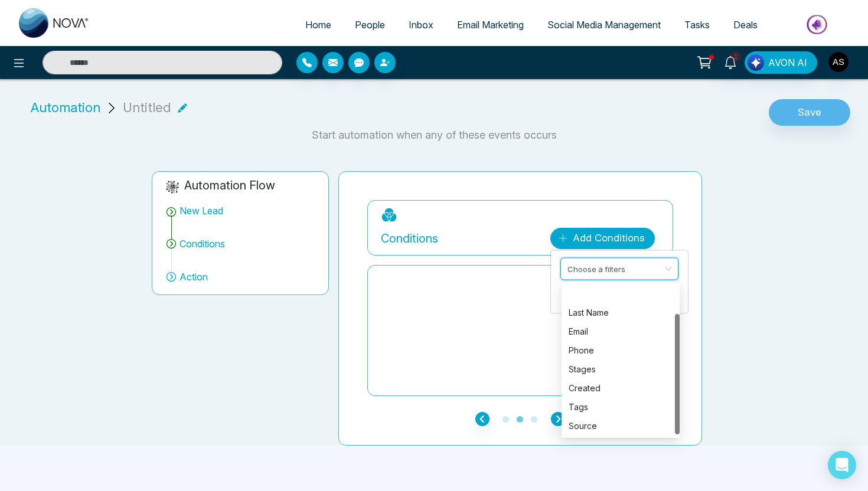
scroll to position [38, 0]
click at [602, 377] on div "Tags" at bounding box center [620, 369] width 118 height 19
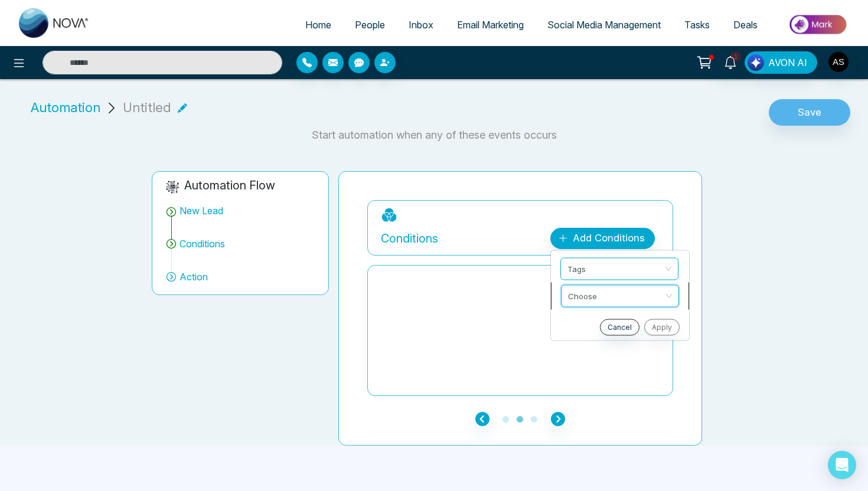
click at [613, 299] on input "search" at bounding box center [616, 295] width 96 height 18
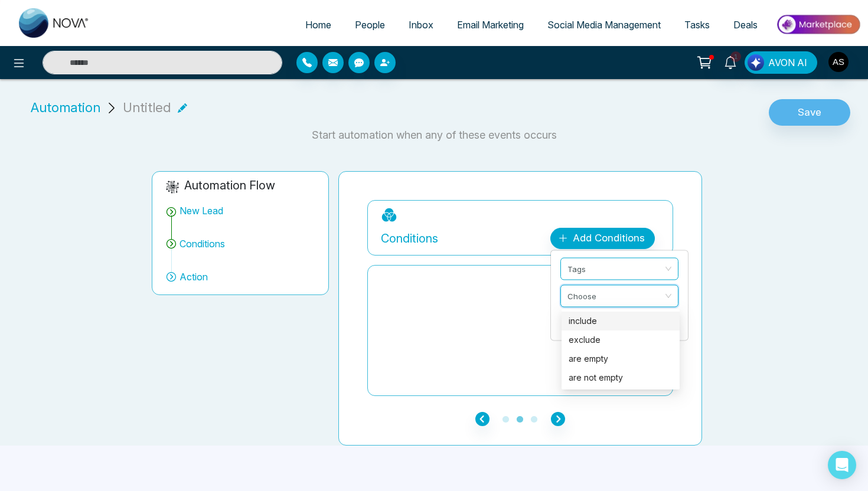
click at [610, 323] on div "include" at bounding box center [621, 321] width 104 height 13
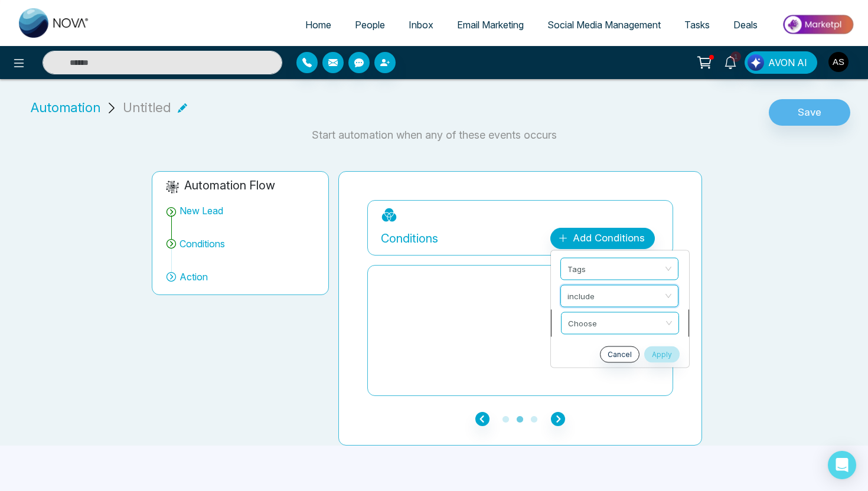
click at [610, 328] on input "search" at bounding box center [616, 322] width 96 height 18
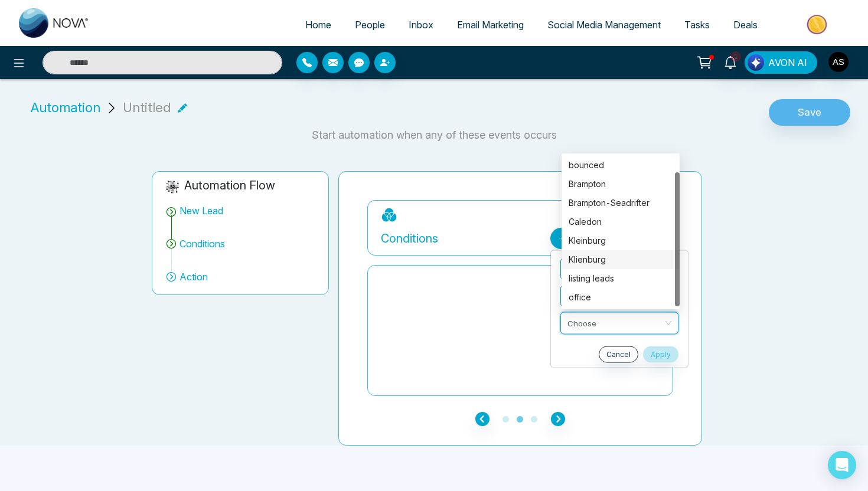
scroll to position [19, 0]
click at [606, 262] on div "listing leads" at bounding box center [621, 259] width 104 height 13
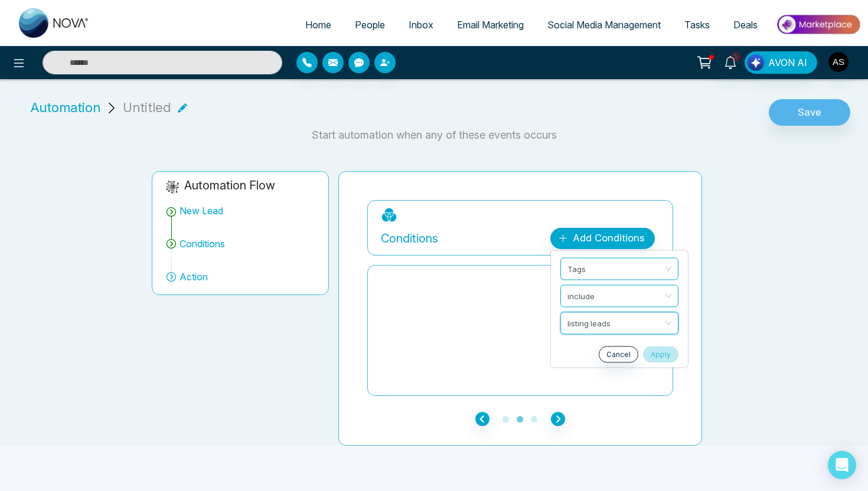
click at [659, 352] on button "Apply" at bounding box center [660, 355] width 35 height 17
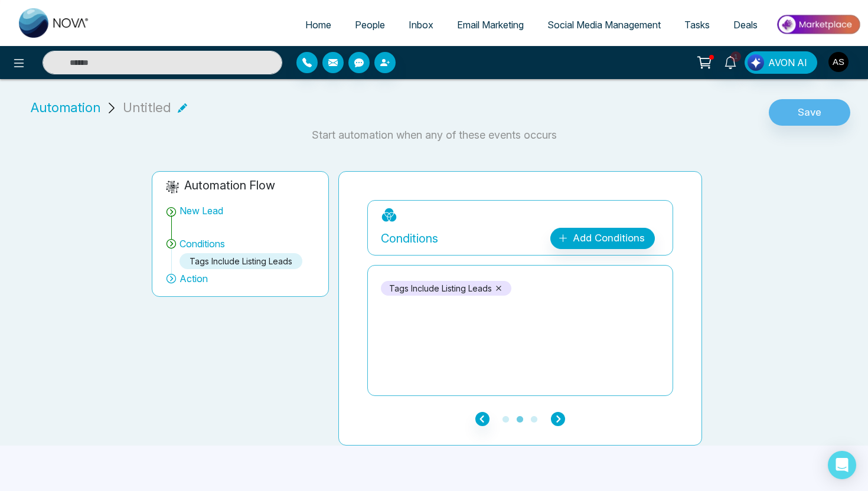
click at [557, 417] on icon "button" at bounding box center [558, 419] width 14 height 14
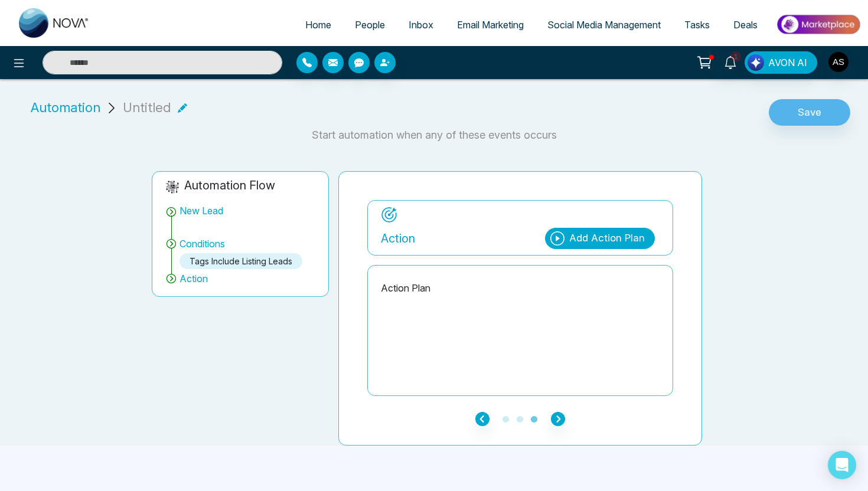
click at [570, 236] on div "Add Action Plan" at bounding box center [607, 238] width 76 height 15
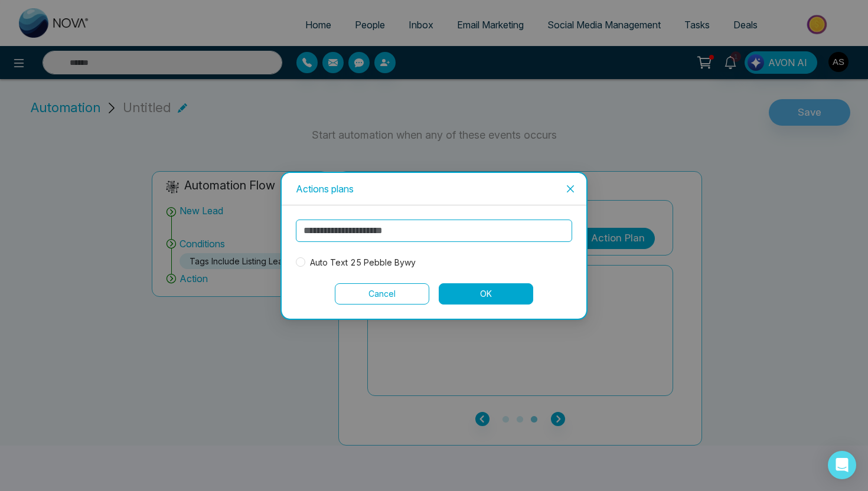
click at [373, 263] on span "Auto Text 25 Pebble Bywy" at bounding box center [362, 262] width 115 height 13
click at [472, 293] on button "OK" at bounding box center [486, 293] width 94 height 21
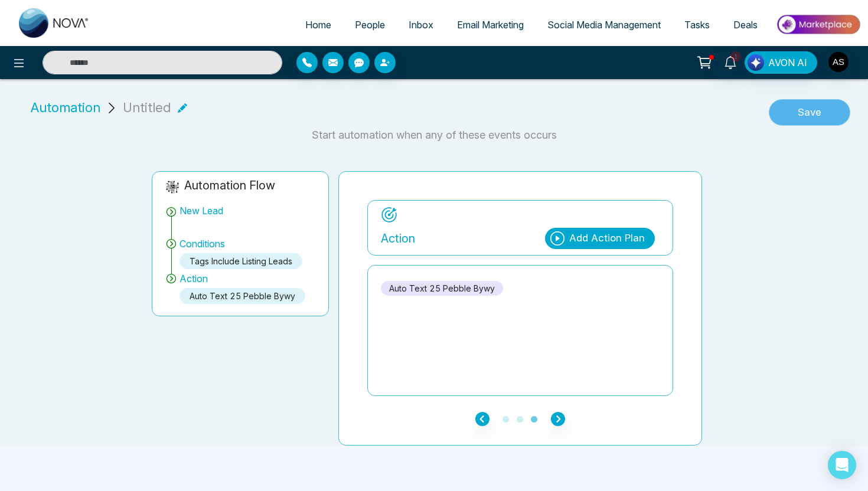
click at [799, 113] on button "Save" at bounding box center [809, 112] width 81 height 27
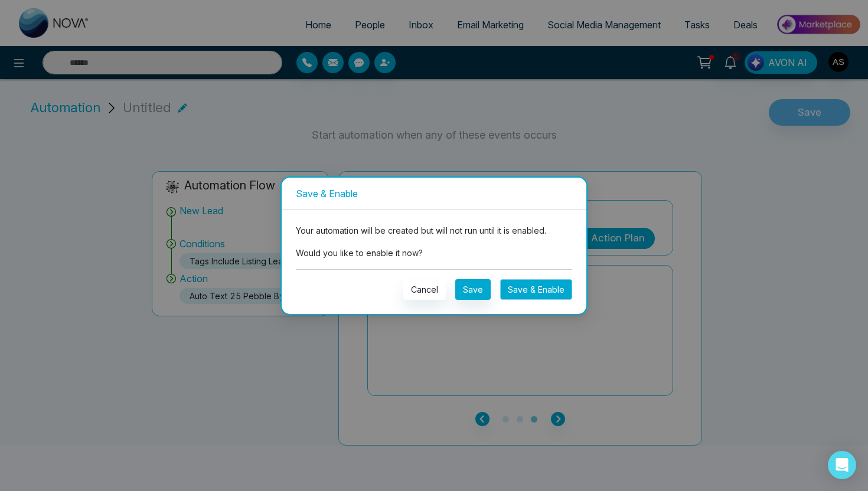
click at [518, 296] on button "Save & Enable" at bounding box center [536, 289] width 72 height 21
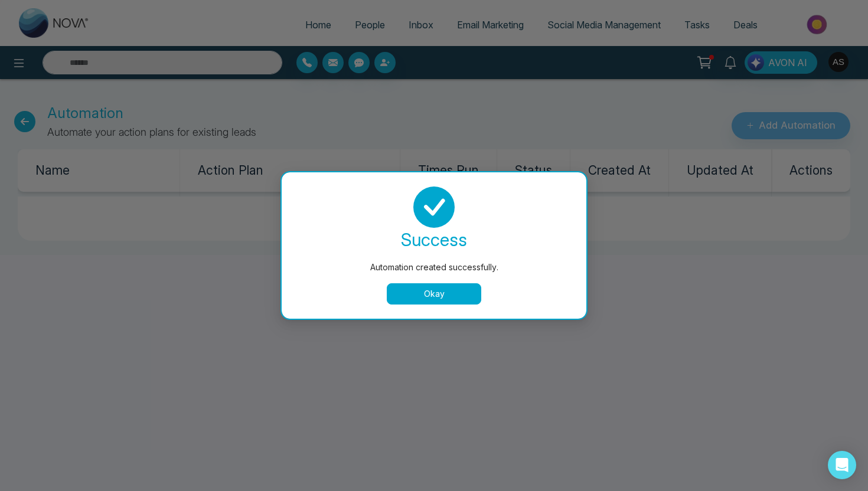
click at [458, 294] on button "Okay" at bounding box center [434, 293] width 94 height 21
